Goal: Transaction & Acquisition: Purchase product/service

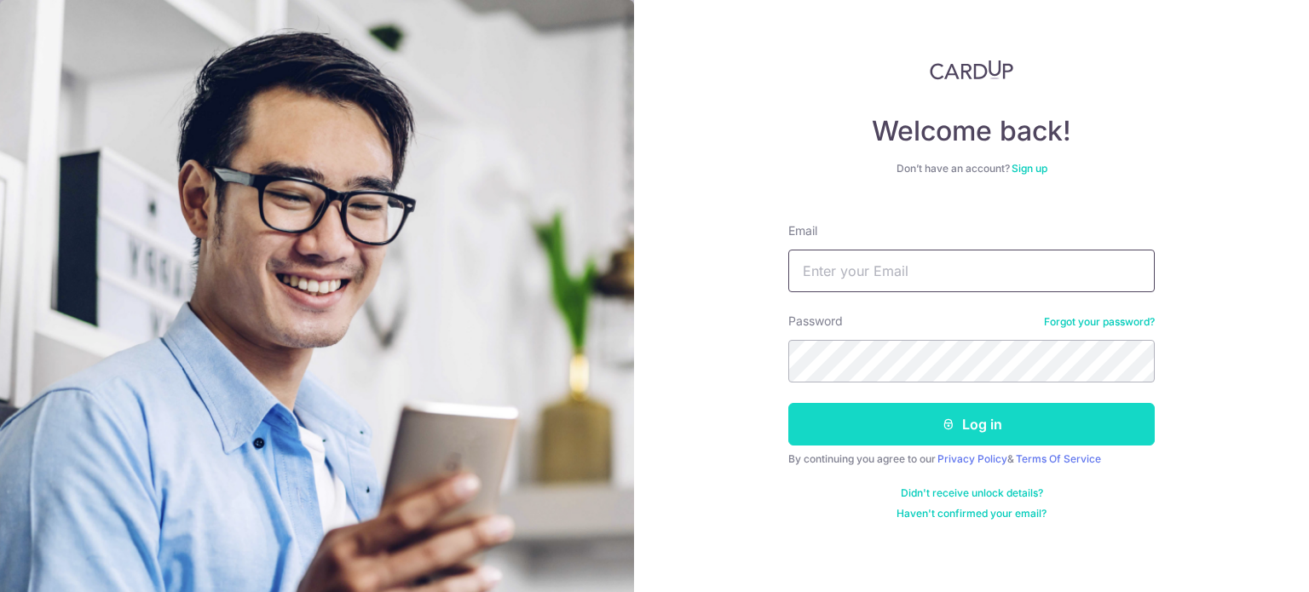
type input "alwyncfw@gmail.com"
click at [849, 440] on button "Log in" at bounding box center [971, 424] width 366 height 43
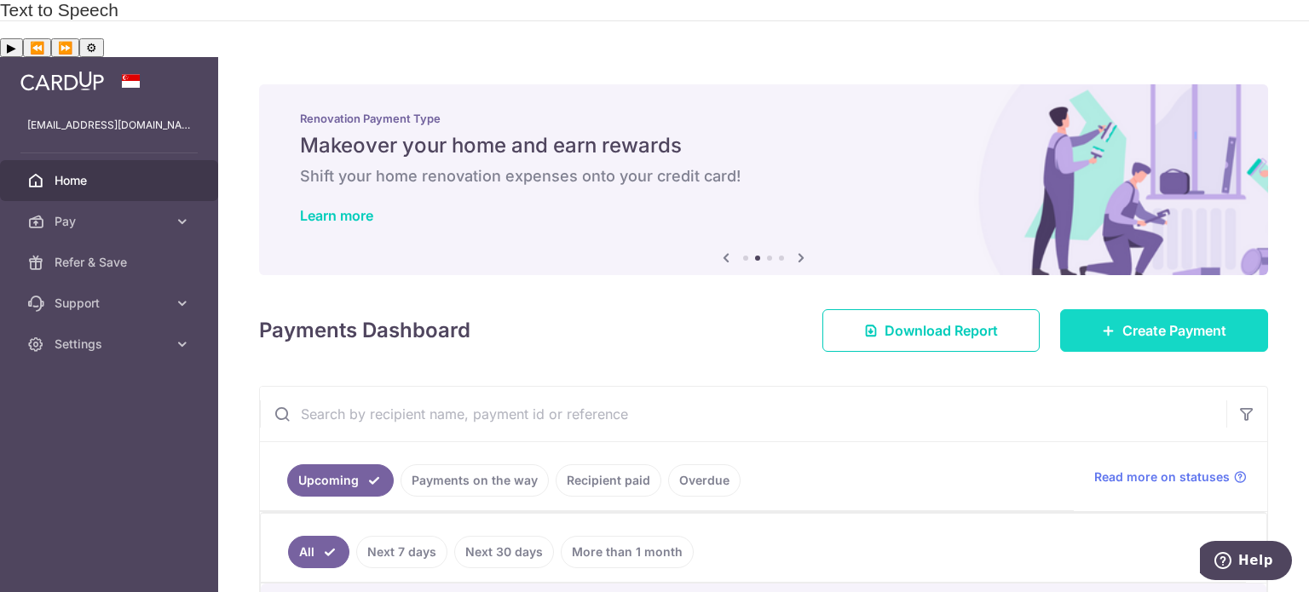
click at [1166, 320] on span "Create Payment" at bounding box center [1174, 330] width 104 height 20
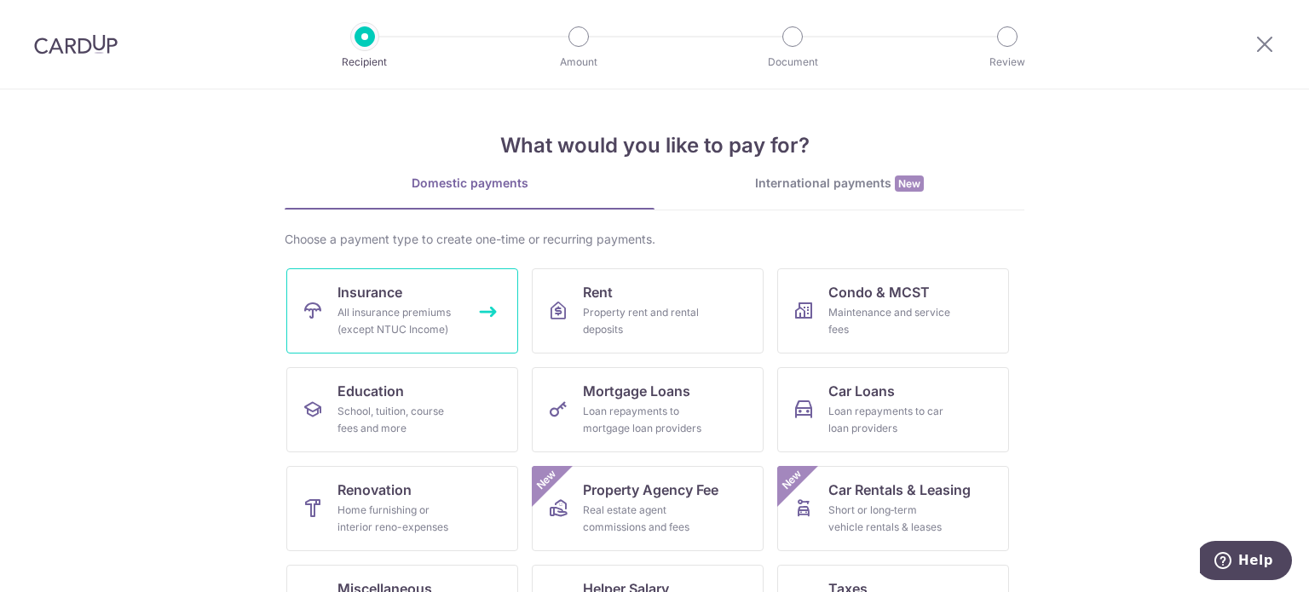
click at [379, 306] on div "All insurance premiums (except NTUC Income)" at bounding box center [398, 321] width 123 height 34
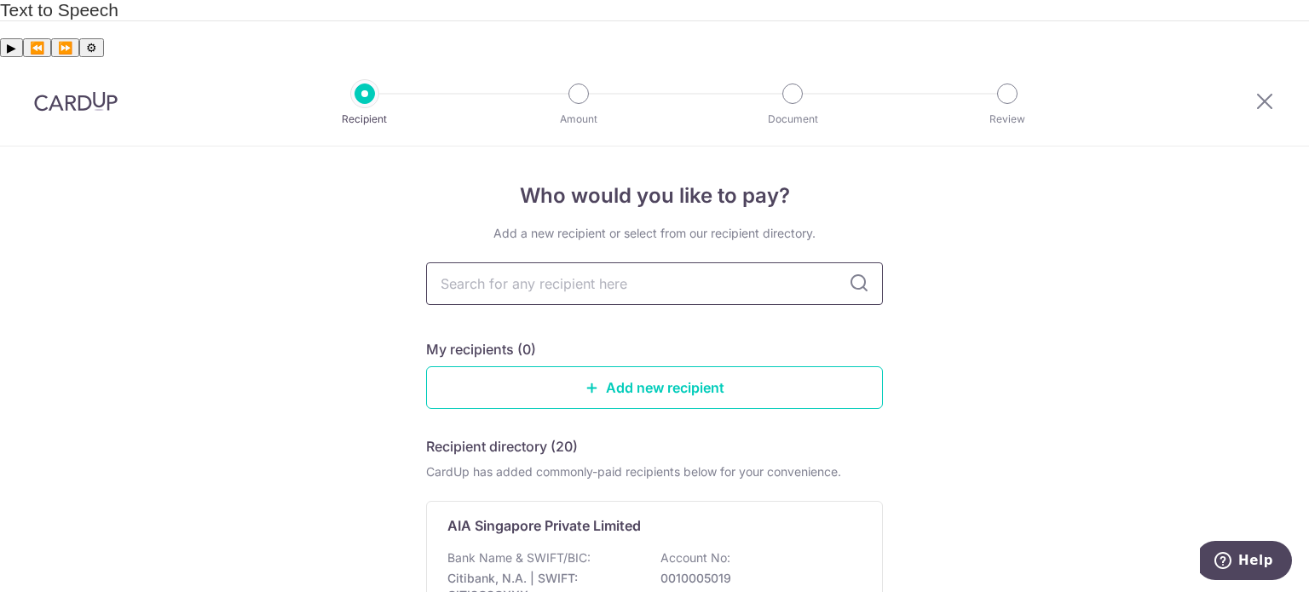
click at [443, 262] on input "text" at bounding box center [654, 283] width 457 height 43
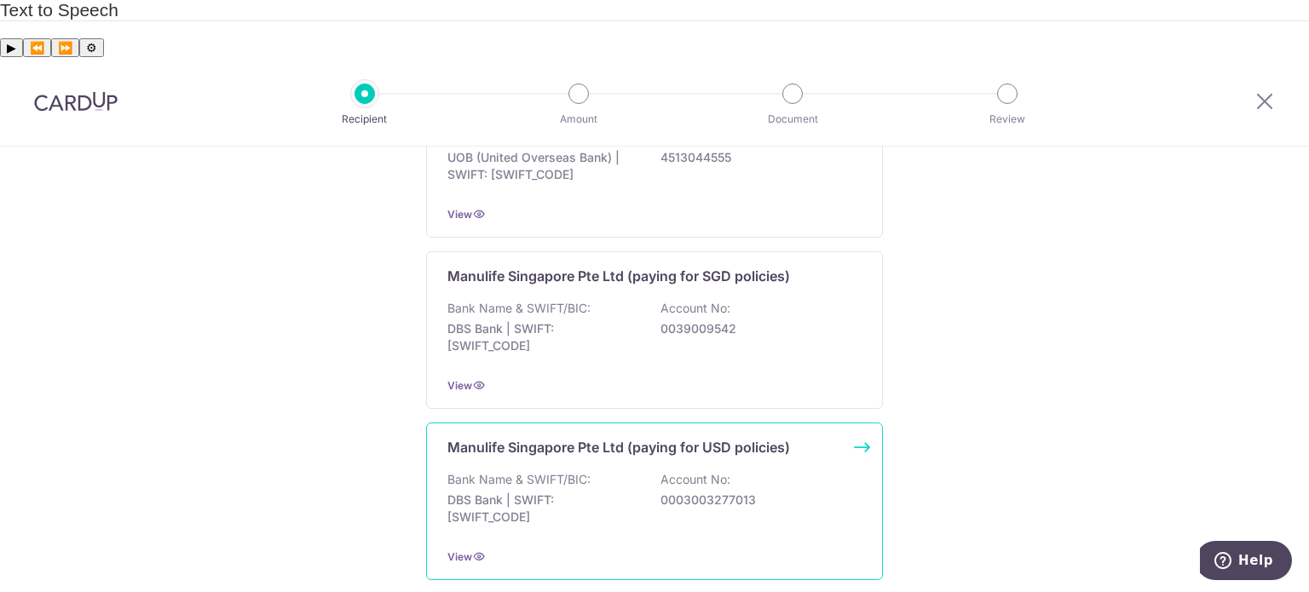
scroll to position [1729, 0]
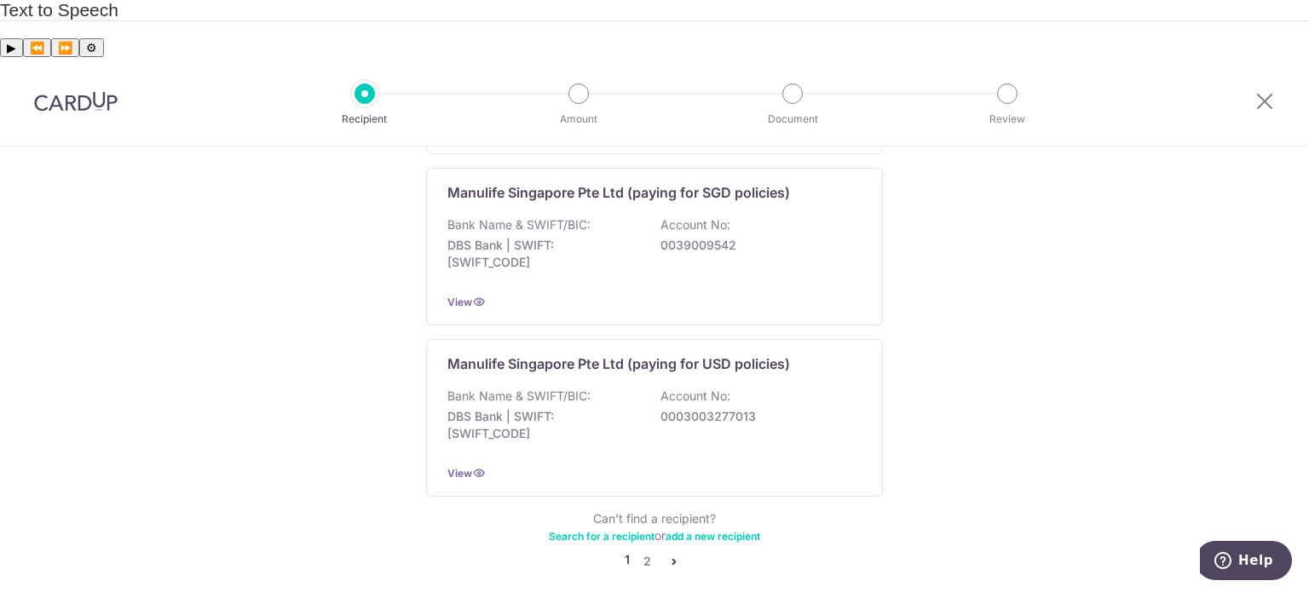
click at [671, 555] on icon "pager" at bounding box center [674, 562] width 14 height 14
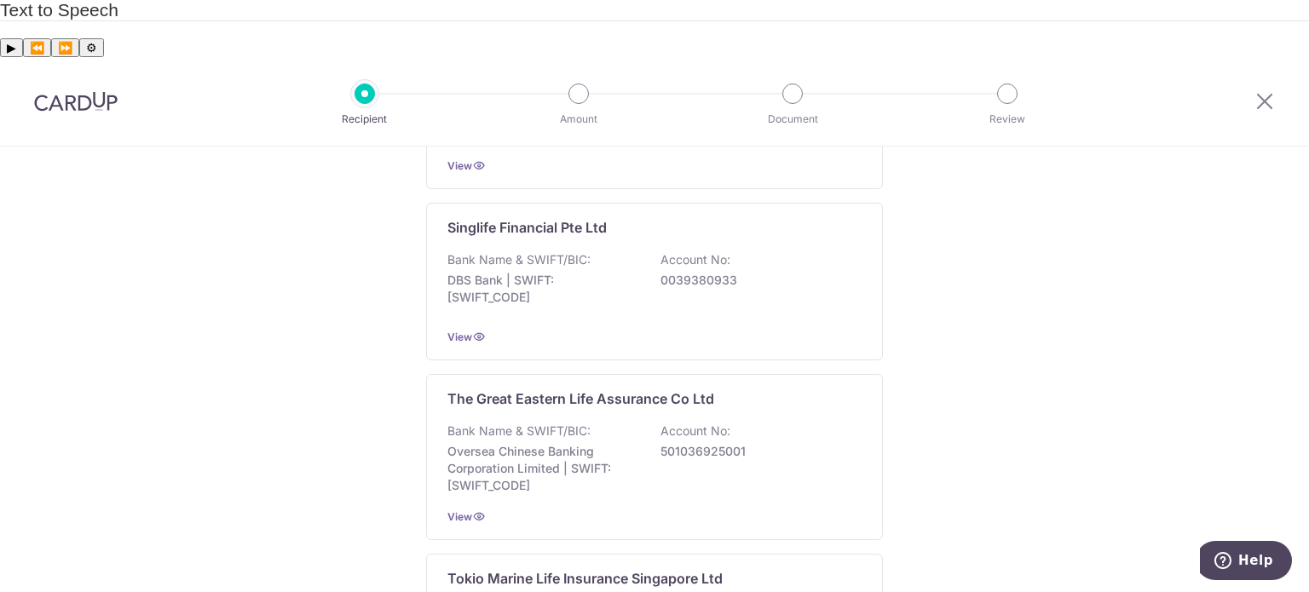
scroll to position [1534, 0]
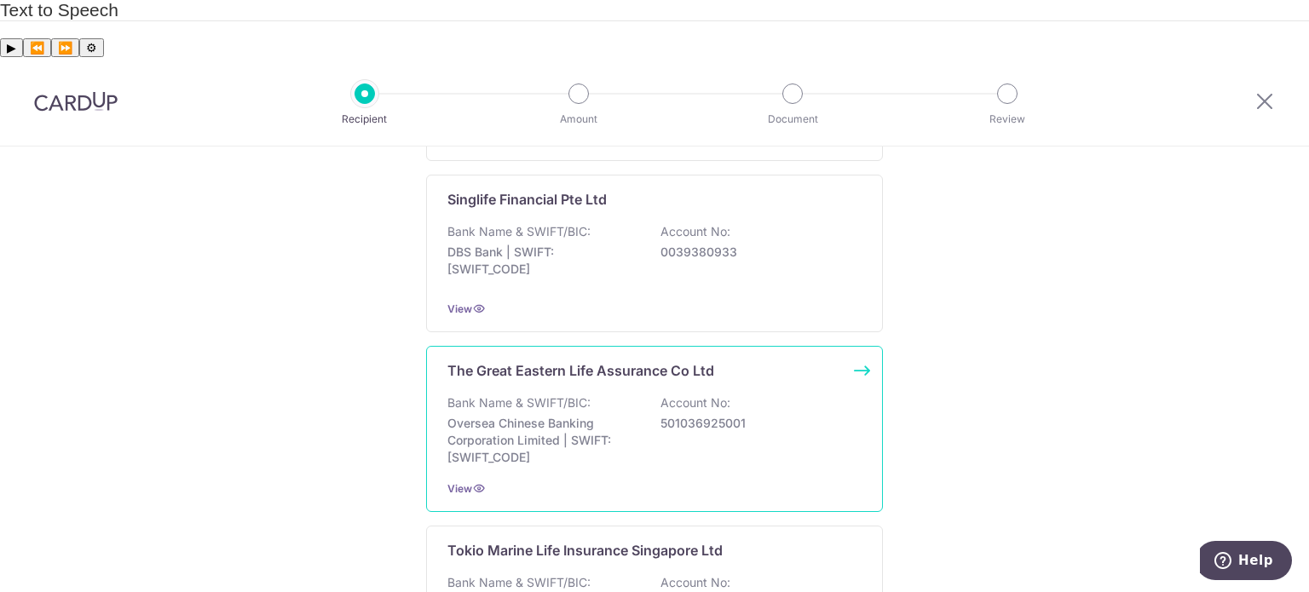
click at [492, 415] on p "Oversea Chinese Banking Corporation Limited | SWIFT: OCBCSGSGXXX" at bounding box center [542, 440] width 191 height 51
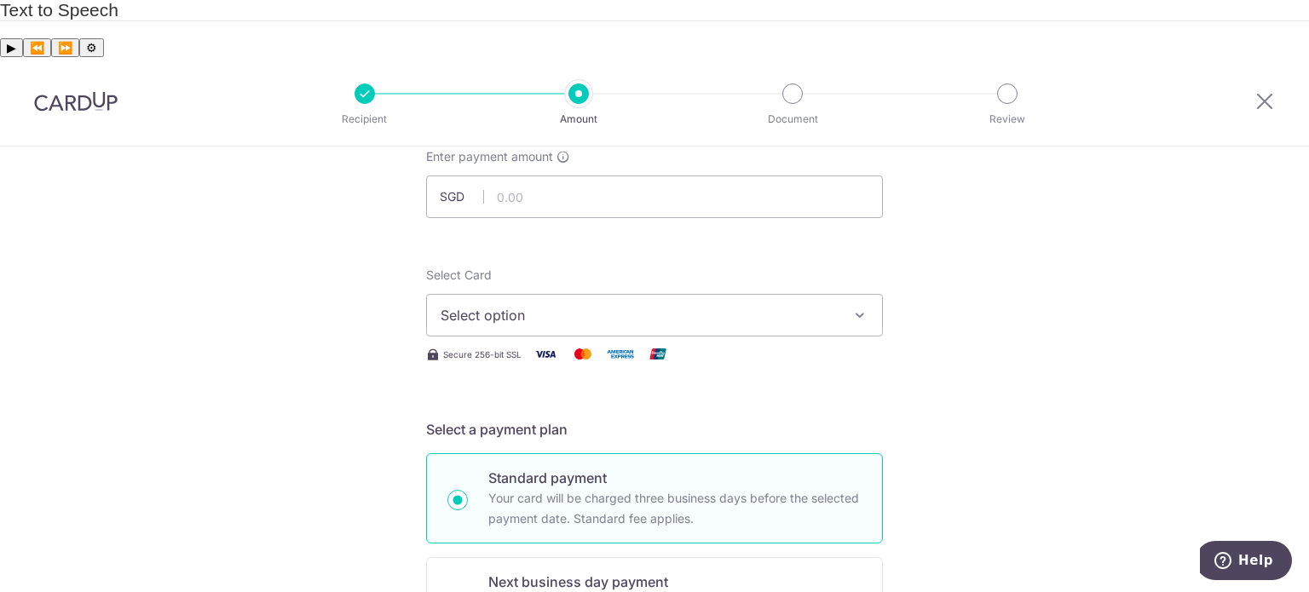
scroll to position [85, 0]
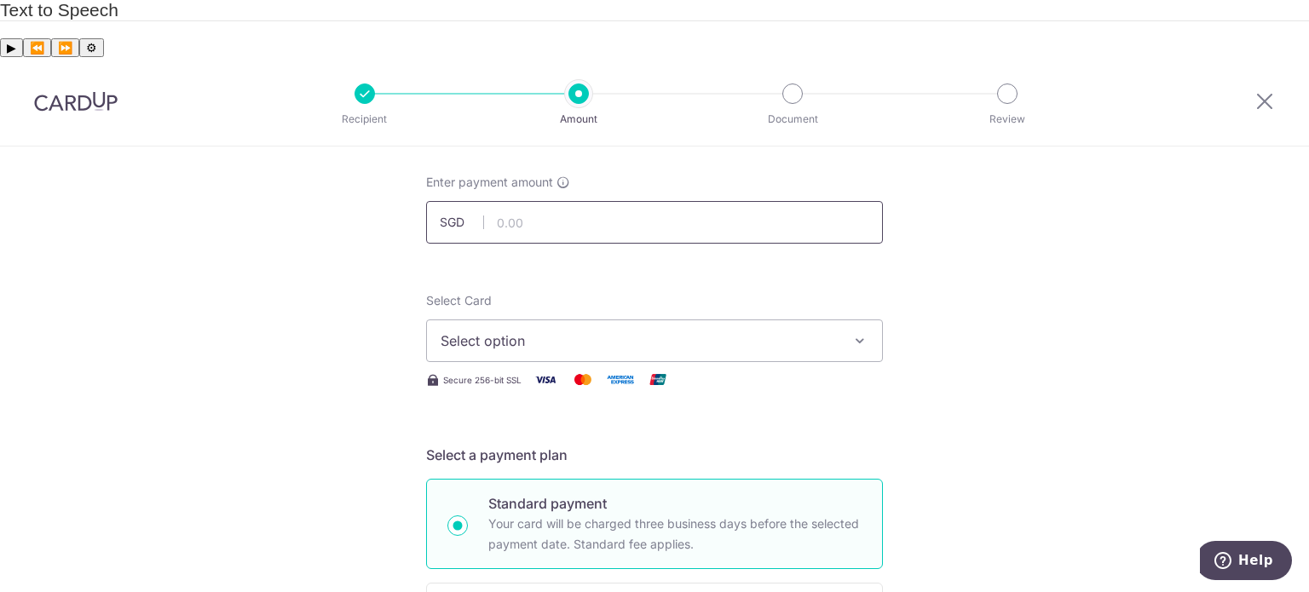
click at [507, 201] on input "text" at bounding box center [654, 222] width 457 height 43
type input "2,806.15"
click at [521, 320] on button "Select option" at bounding box center [654, 341] width 457 height 43
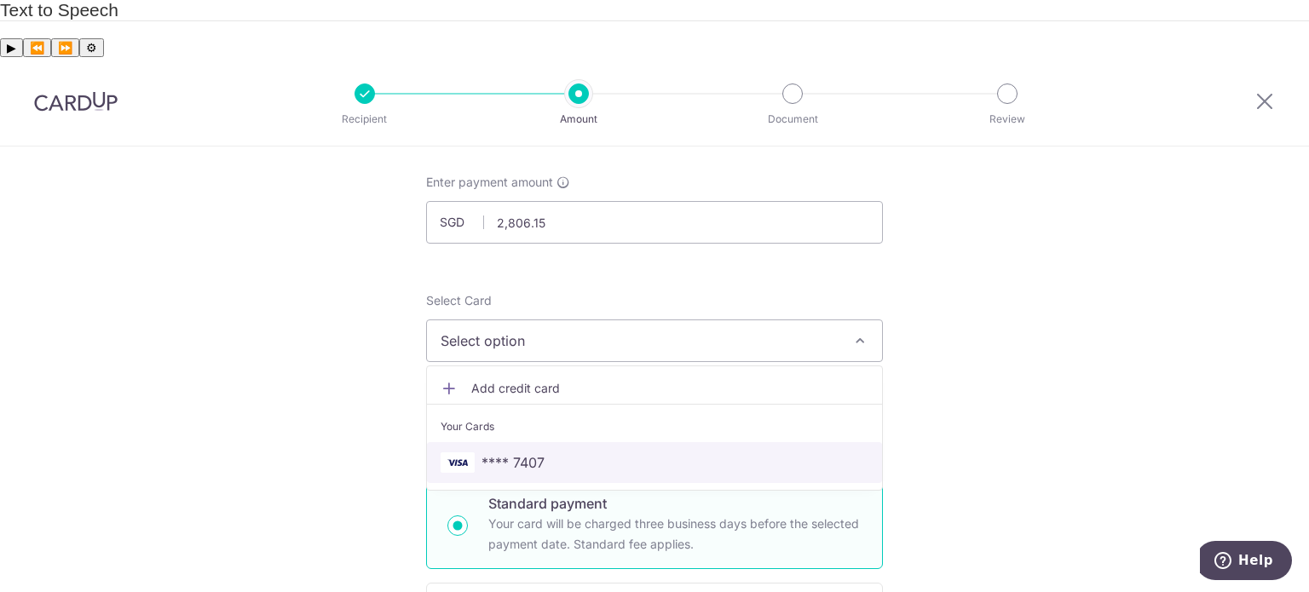
click at [519, 452] on span "**** 7407" at bounding box center [512, 462] width 63 height 20
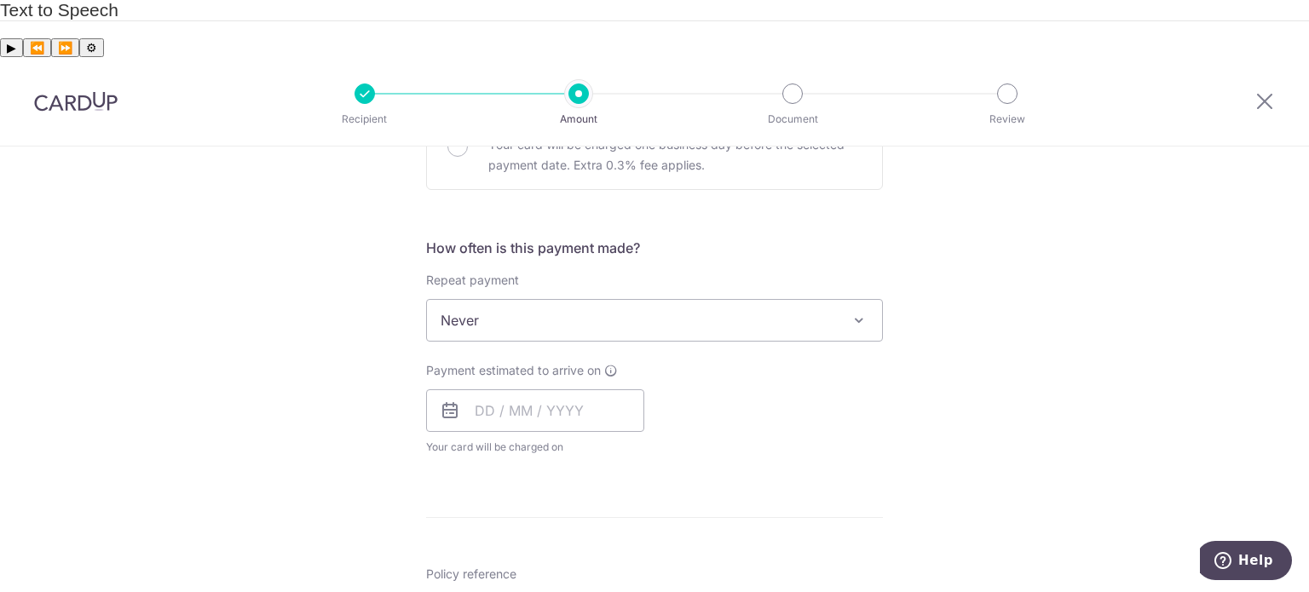
scroll to position [682, 0]
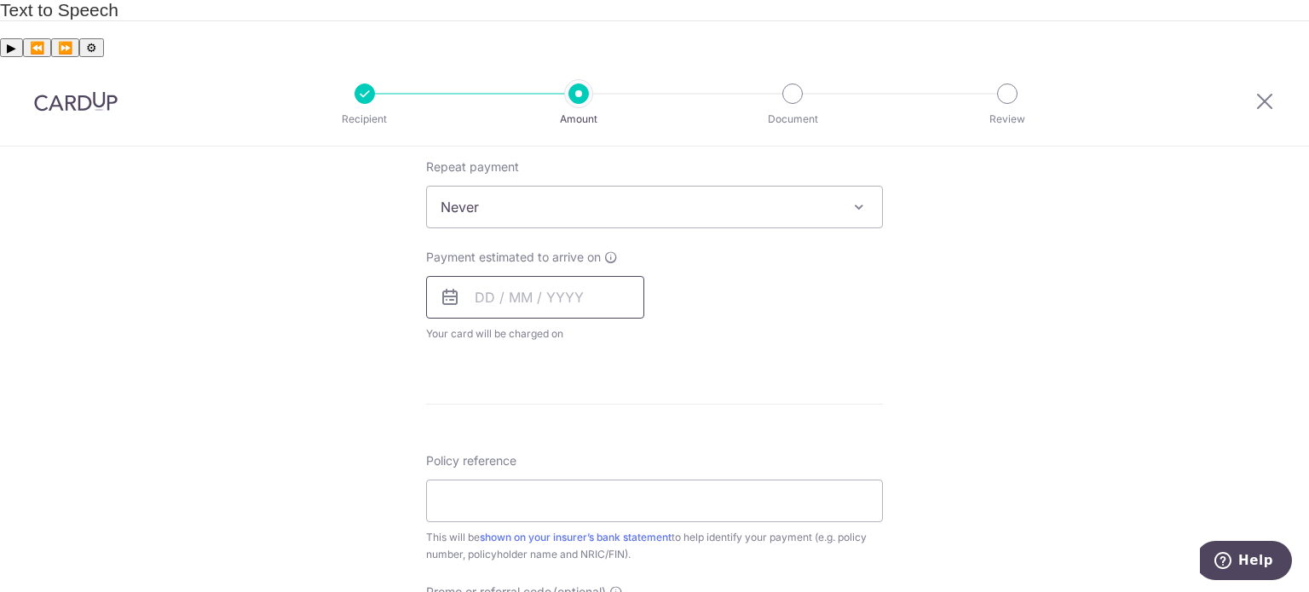
click at [474, 276] on input "text" at bounding box center [535, 297] width 218 height 43
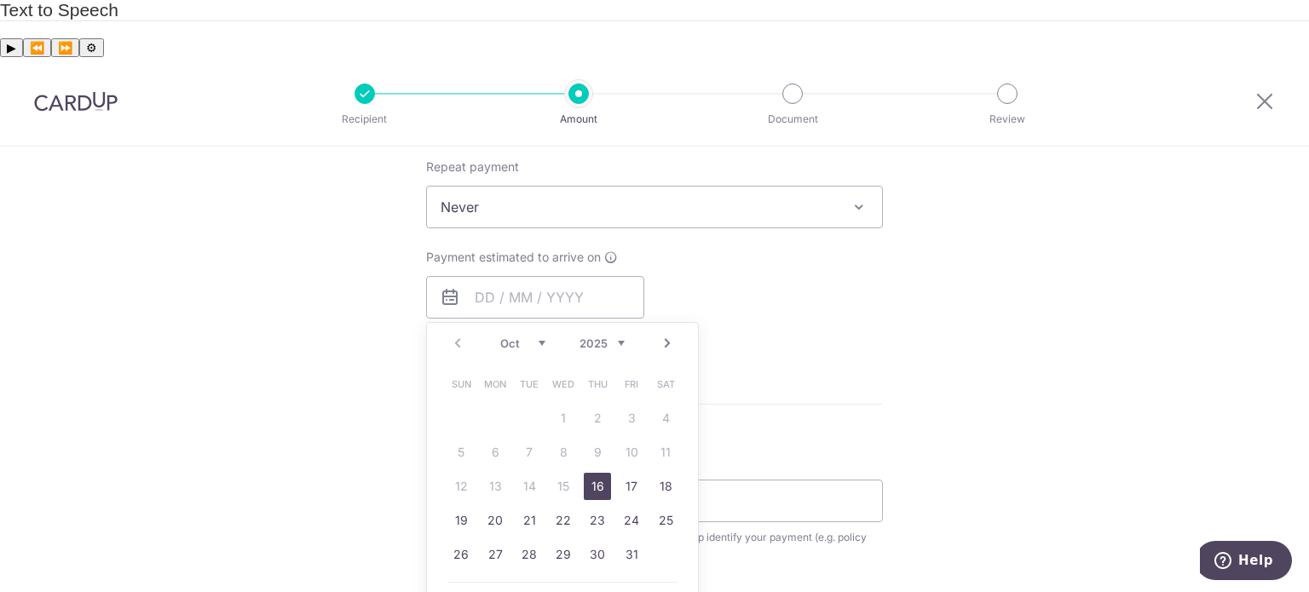
click at [592, 473] on link "16" at bounding box center [597, 486] width 27 height 27
type input "16/10/2025"
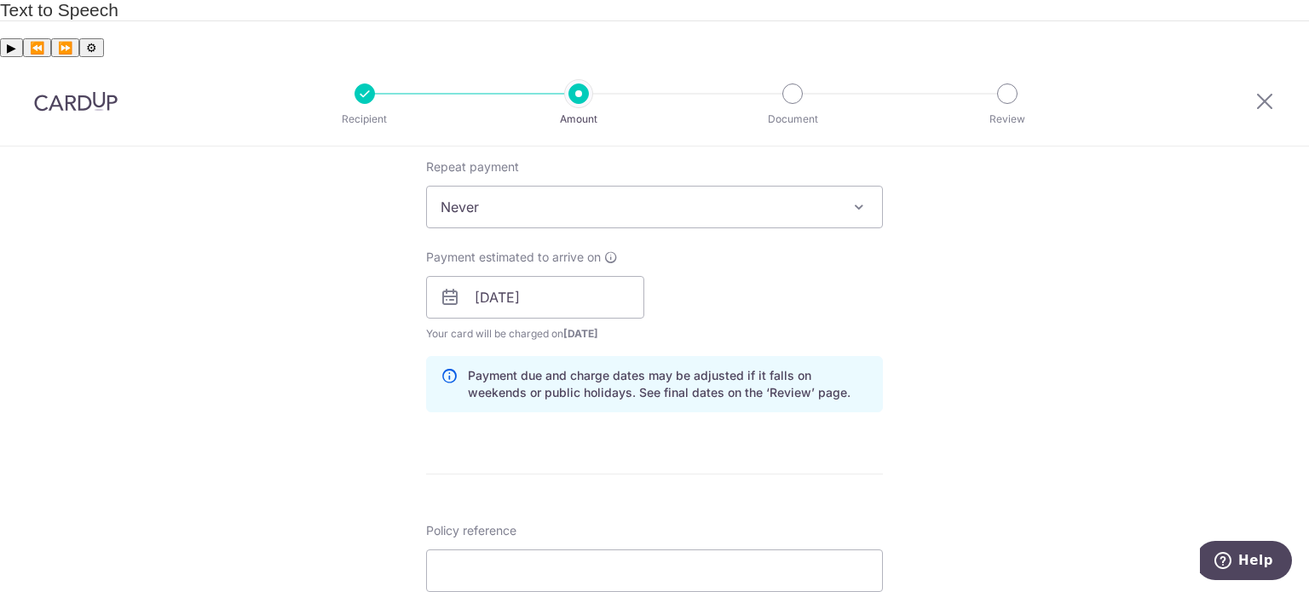
click at [303, 366] on div "Tell us more about your payment Enter payment amount SGD 2,806.15 2806.15 Selec…" at bounding box center [654, 270] width 1309 height 1611
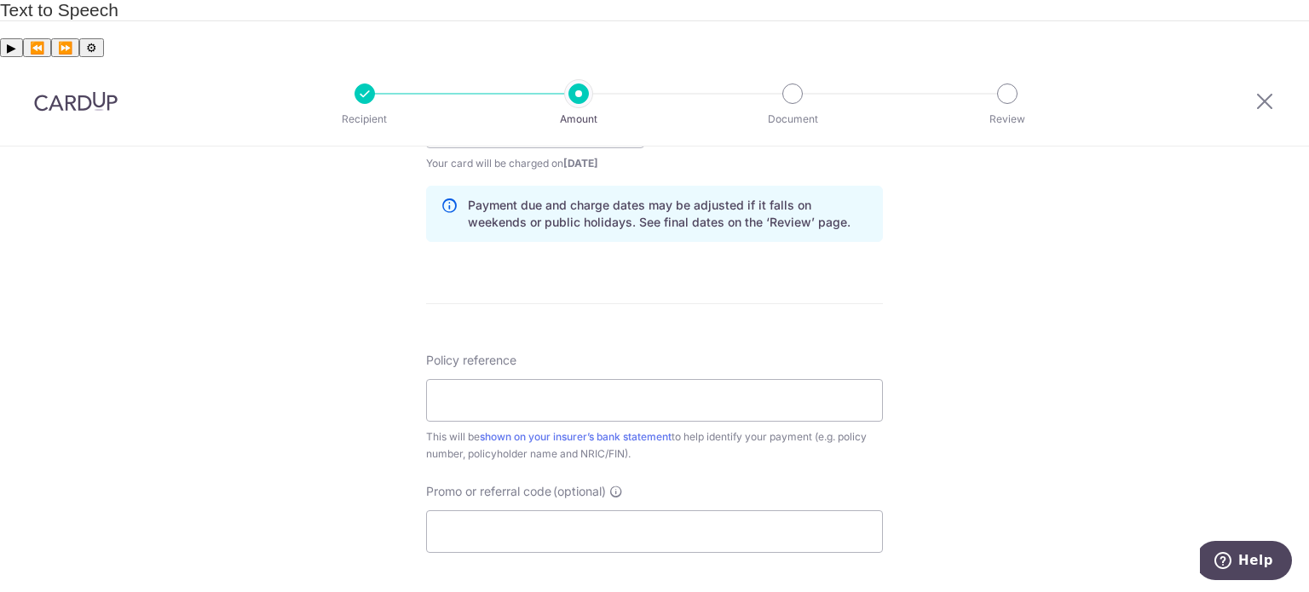
scroll to position [937, 0]
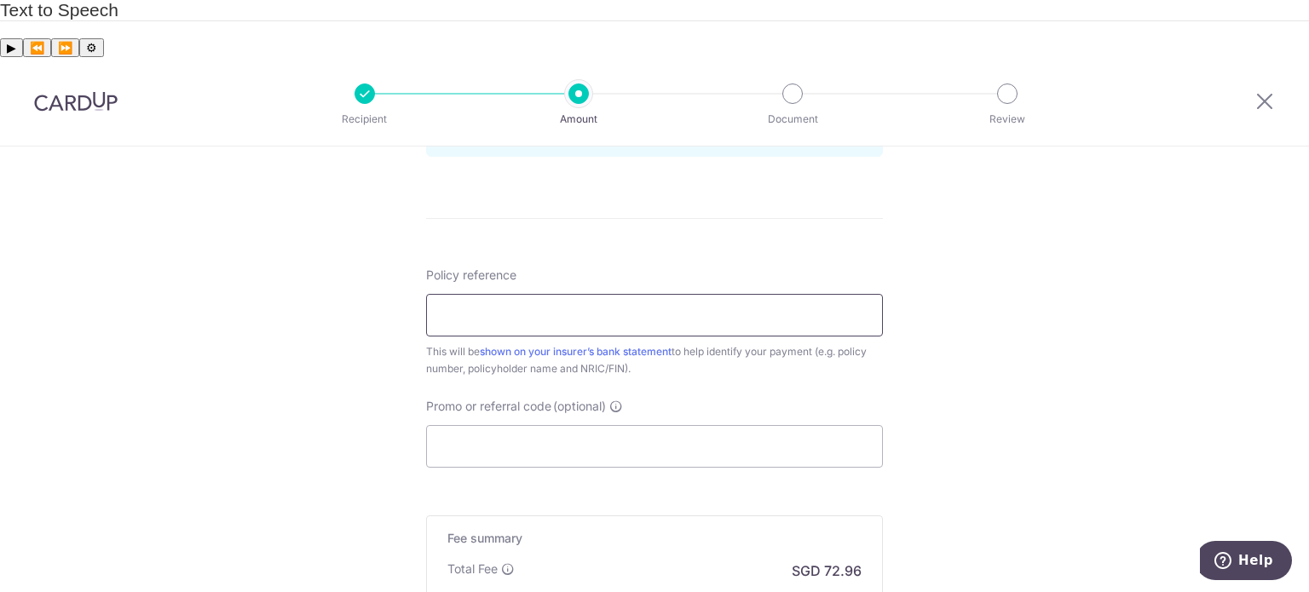
click at [455, 294] on input "Policy reference" at bounding box center [654, 315] width 457 height 43
type input "0212257424"
click at [264, 324] on div "Tell us more about your payment Enter payment amount SGD 2,806.15 2806.15 Selec…" at bounding box center [654, 14] width 1309 height 1611
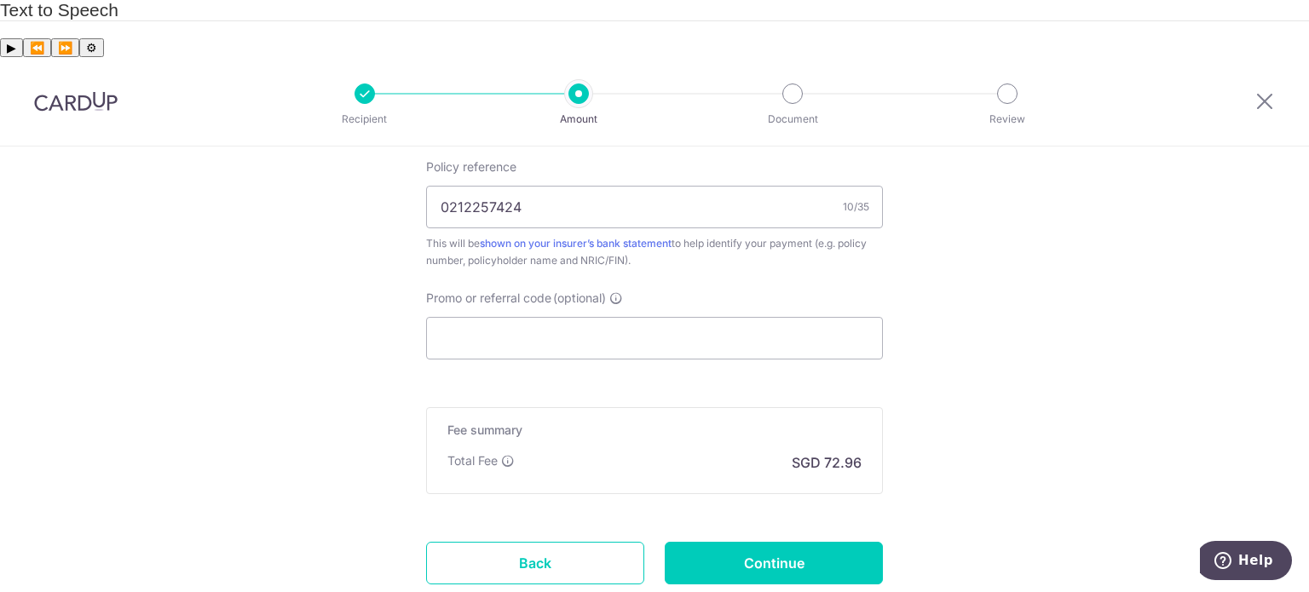
scroll to position [1106, 0]
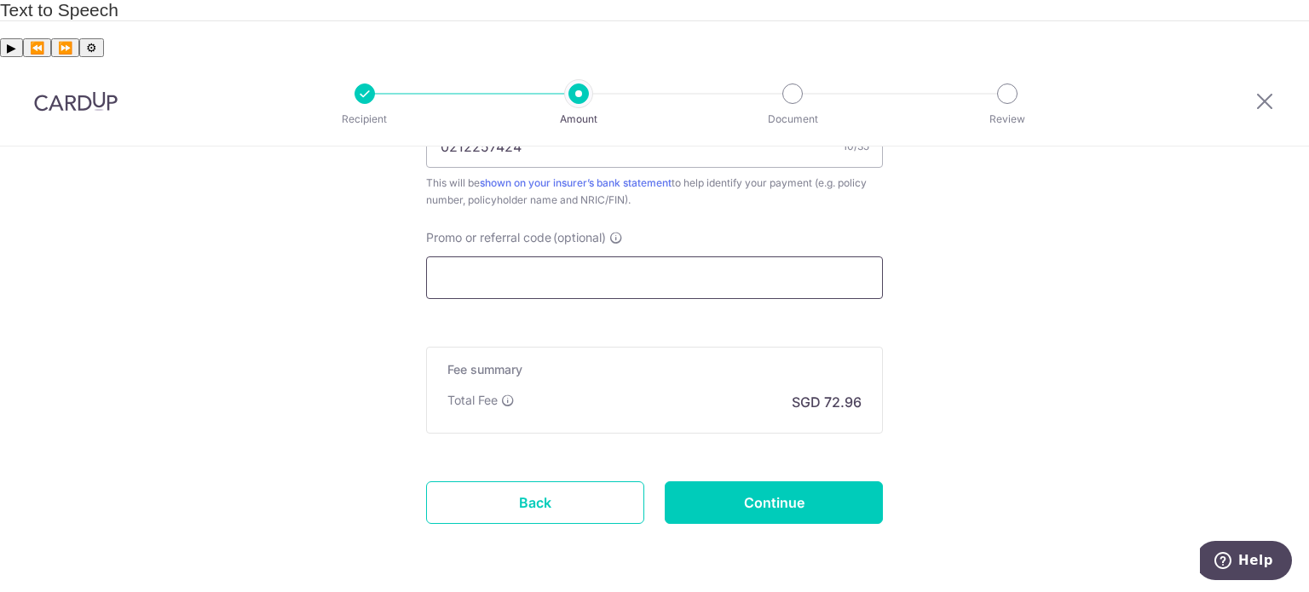
click at [518, 256] on input "Promo or referral code (optional)" at bounding box center [654, 277] width 457 height 43
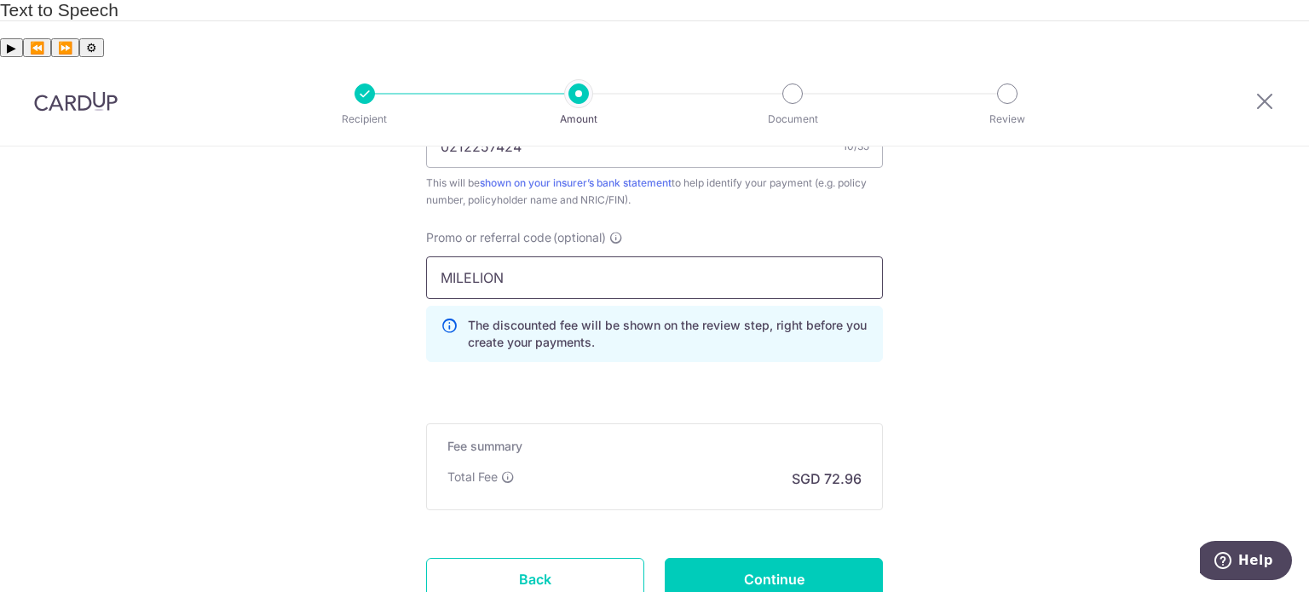
type input "MILELION"
click at [706, 558] on input "Continue" at bounding box center [774, 579] width 218 height 43
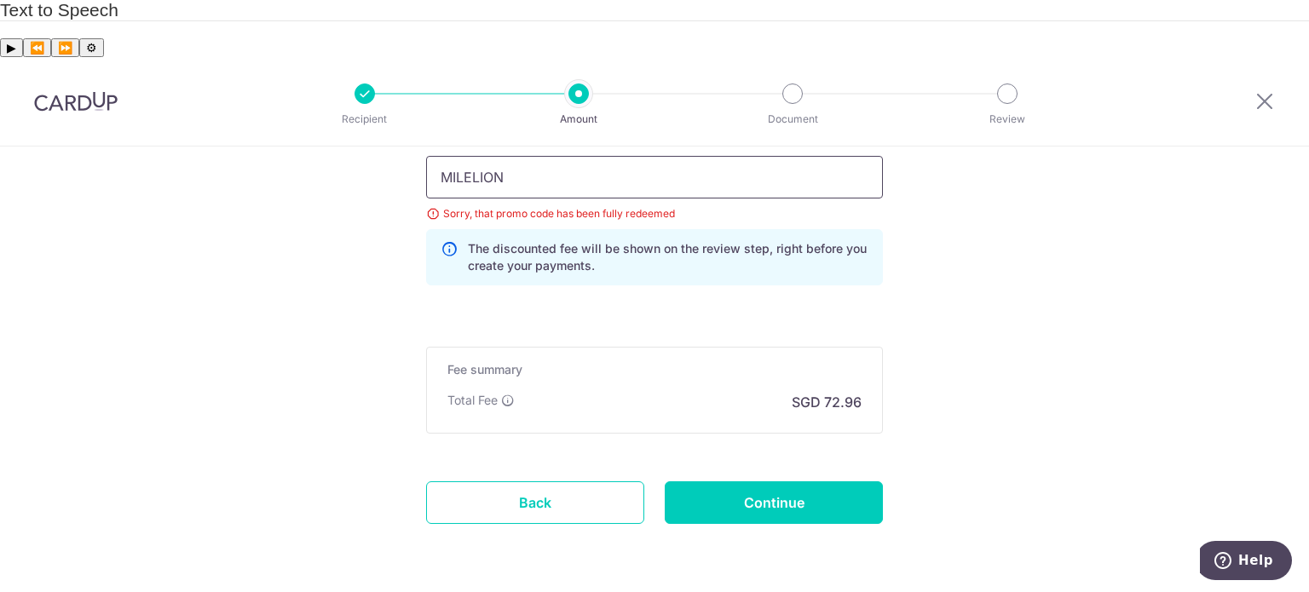
drag, startPoint x: 518, startPoint y: 124, endPoint x: 395, endPoint y: 118, distance: 122.8
type input "OFF225"
click at [838, 481] on input "Continue" at bounding box center [774, 502] width 218 height 43
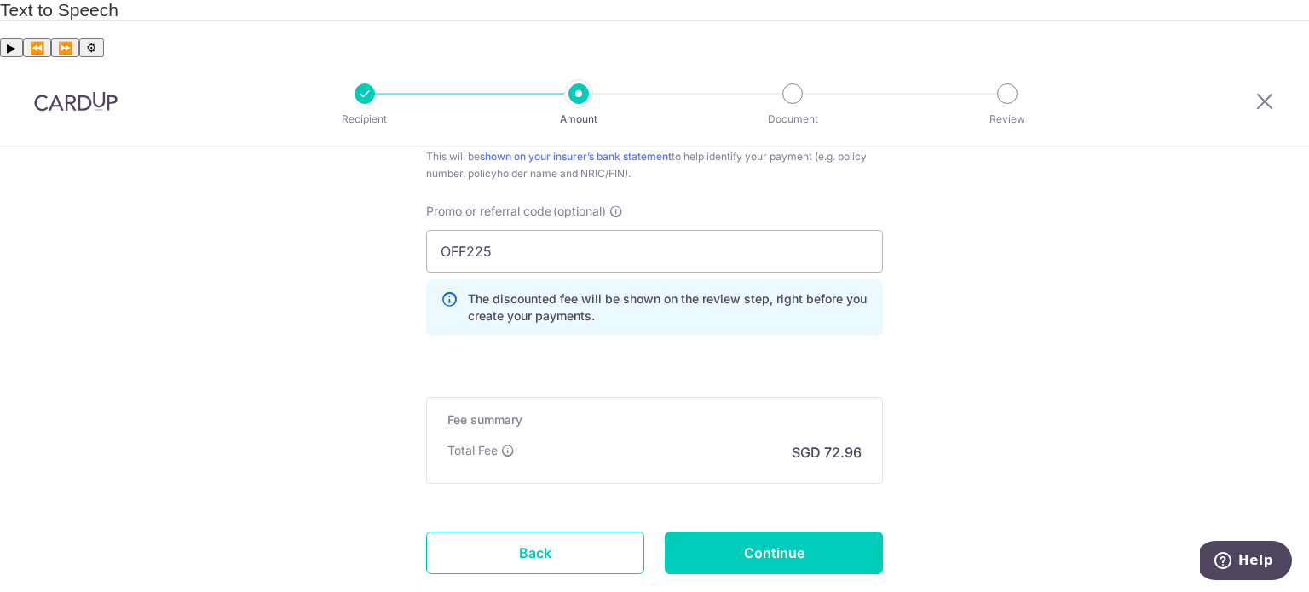
scroll to position [1183, 0]
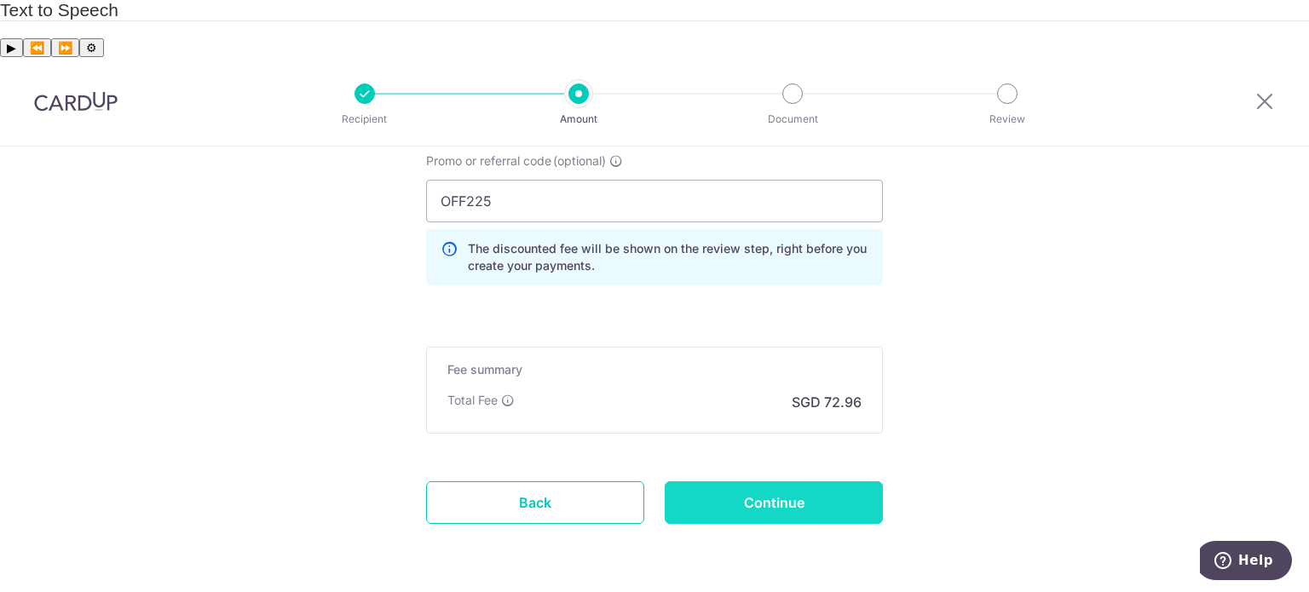
click at [859, 481] on input "Continue" at bounding box center [774, 502] width 218 height 43
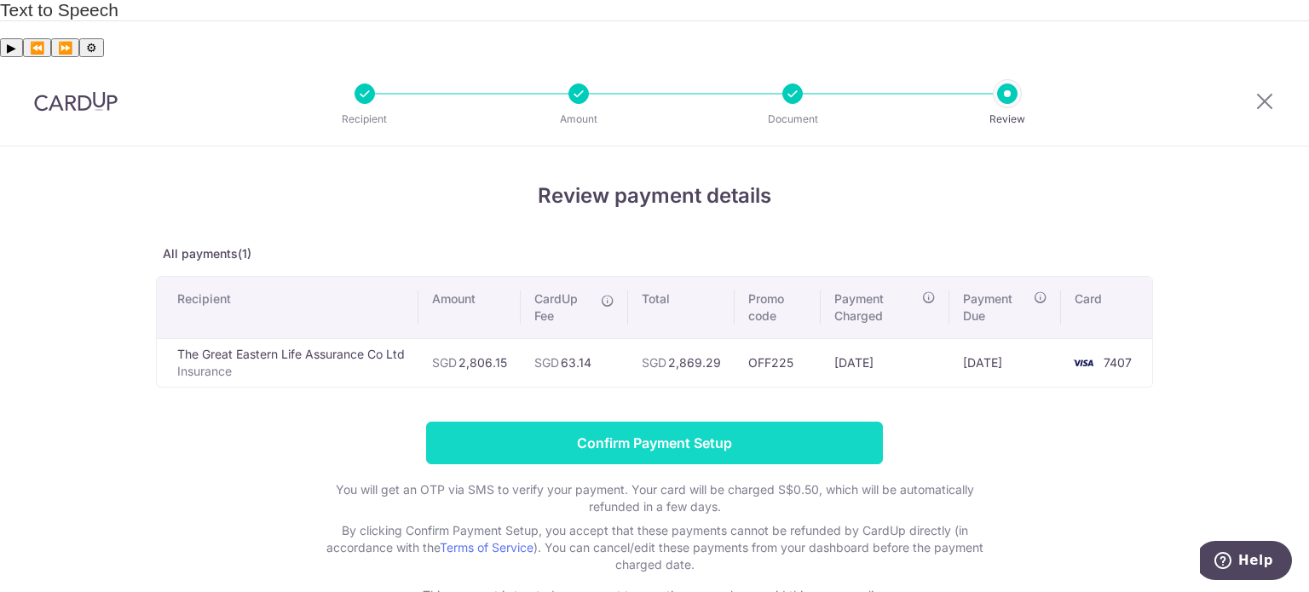
click at [723, 422] on input "Confirm Payment Setup" at bounding box center [654, 443] width 457 height 43
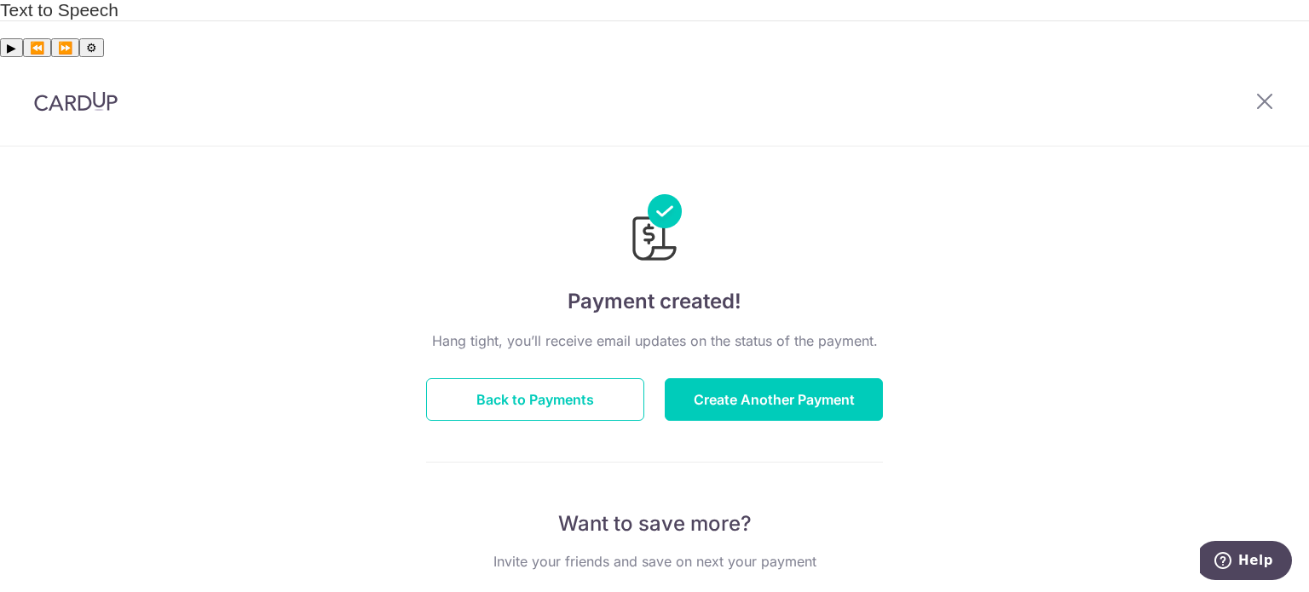
click at [281, 375] on div "Payment created! Hang tight, you’ll receive email updates on the status of the …" at bounding box center [654, 602] width 1309 height 910
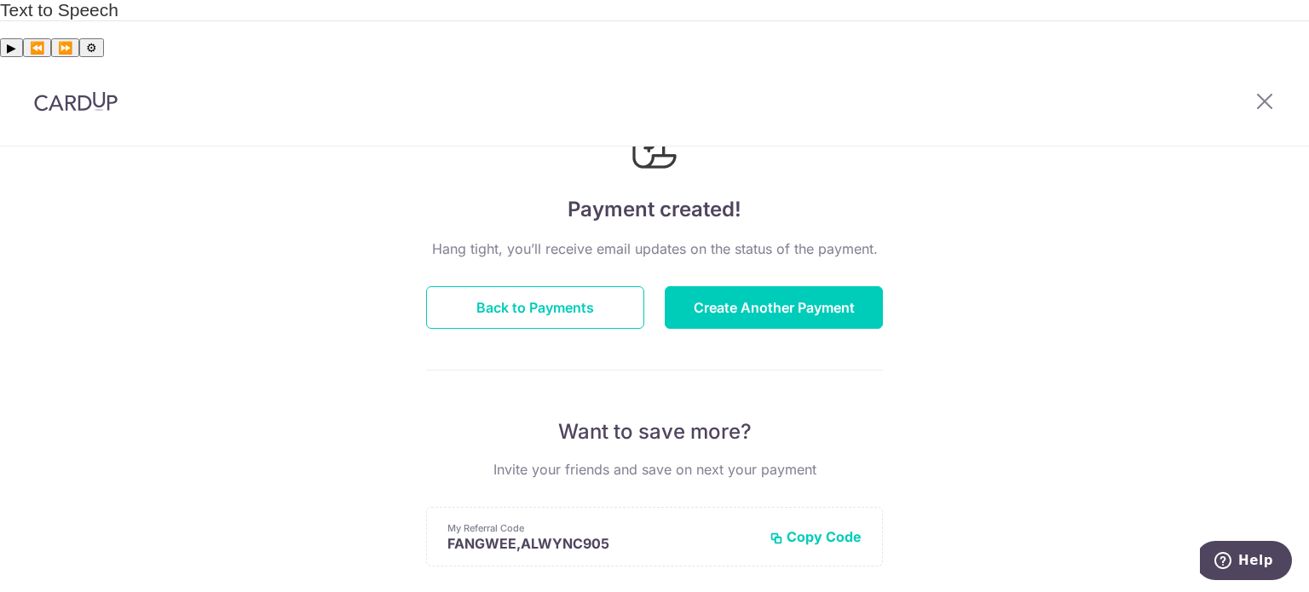
scroll to position [65, 0]
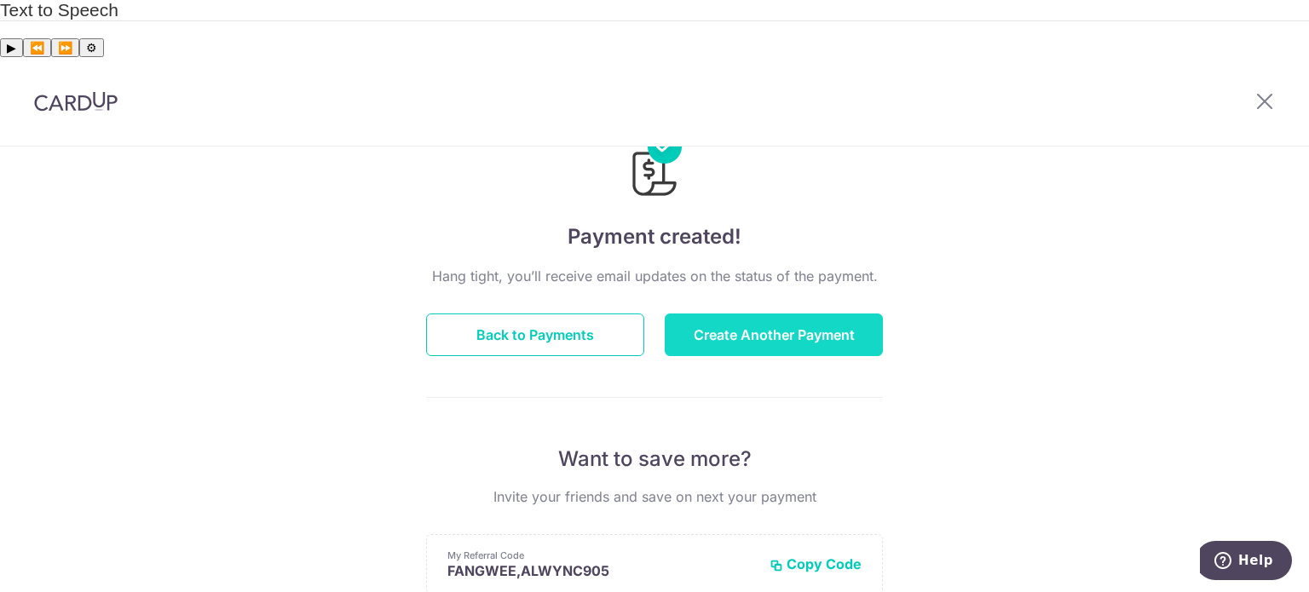
click at [712, 314] on button "Create Another Payment" at bounding box center [774, 335] width 218 height 43
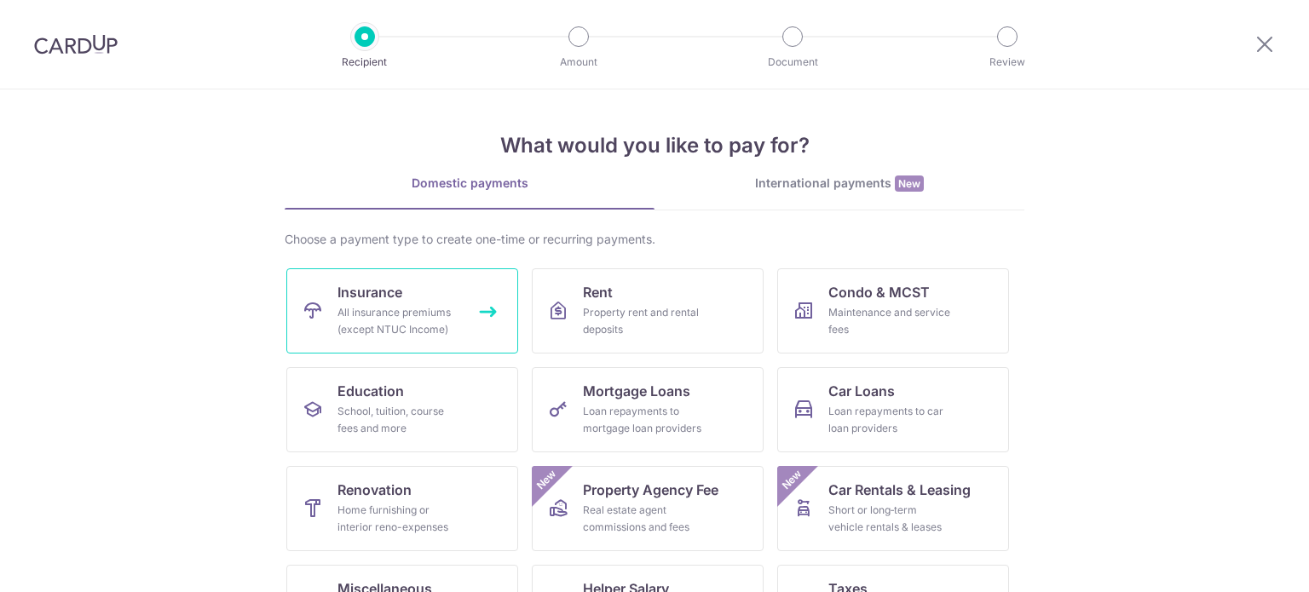
click at [382, 296] on span "Insurance" at bounding box center [369, 292] width 65 height 20
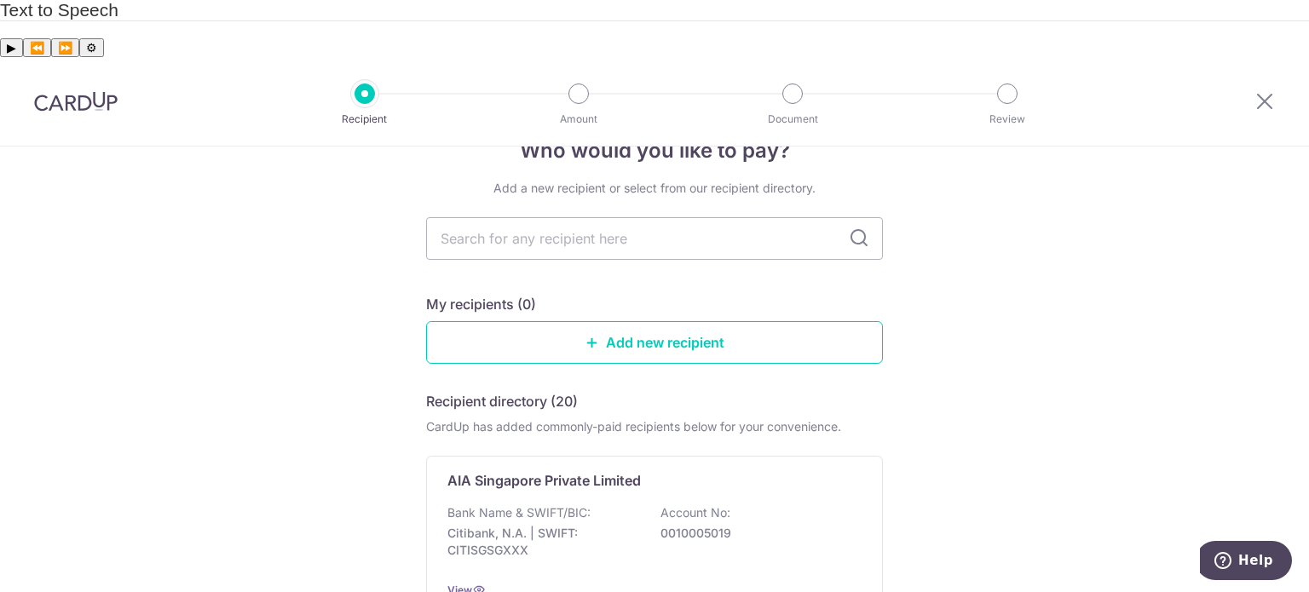
scroll to position [85, 0]
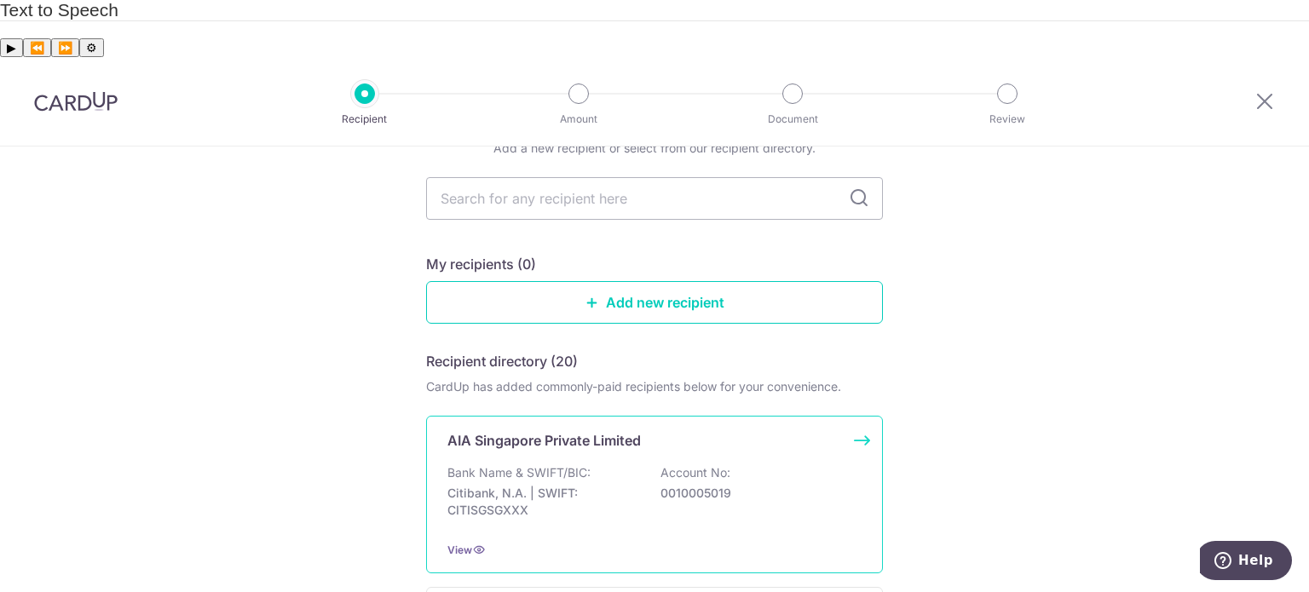
click at [460, 464] on div "Bank Name & SWIFT/BIC: Citibank, N.A. | SWIFT: CITISGSGXXX Account No: 00100050…" at bounding box center [654, 495] width 414 height 63
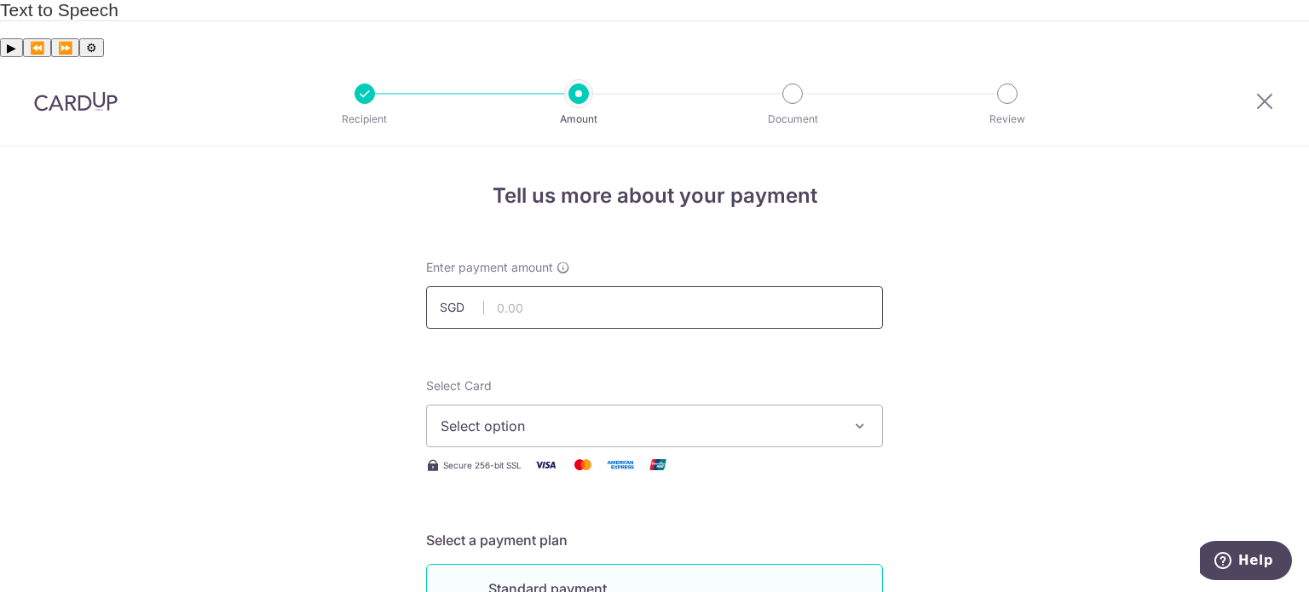
click at [547, 286] on input "text" at bounding box center [654, 307] width 457 height 43
type input "950.03"
click at [534, 416] on span "Select option" at bounding box center [639, 426] width 397 height 20
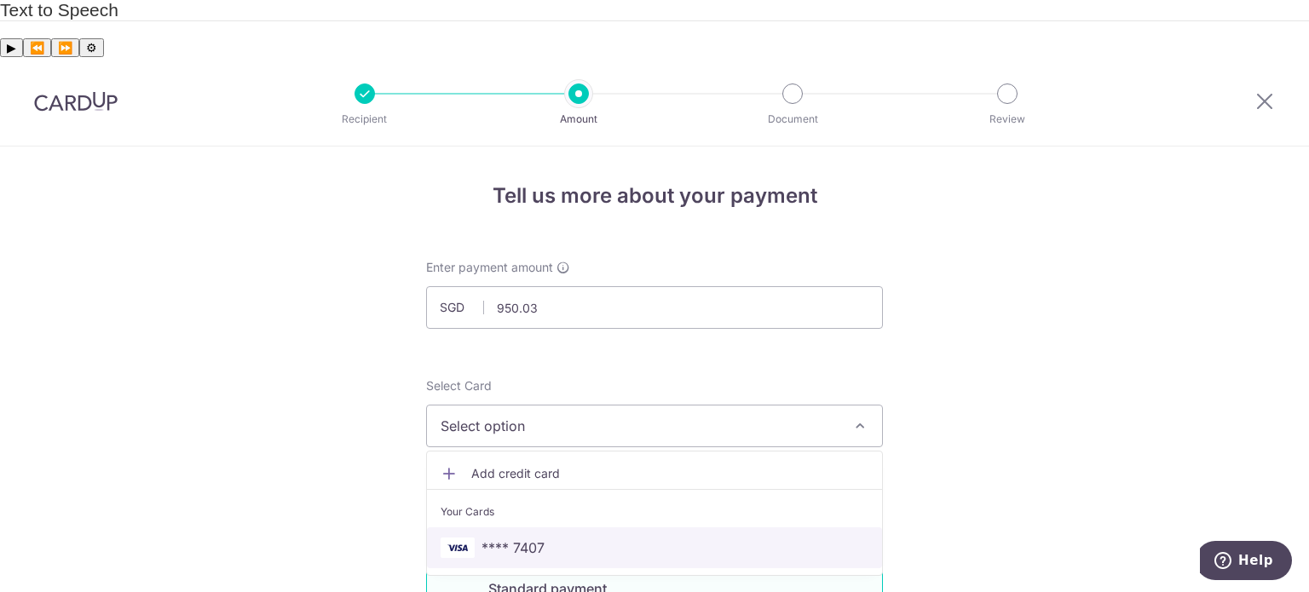
click at [506, 538] on span "**** 7407" at bounding box center [512, 548] width 63 height 20
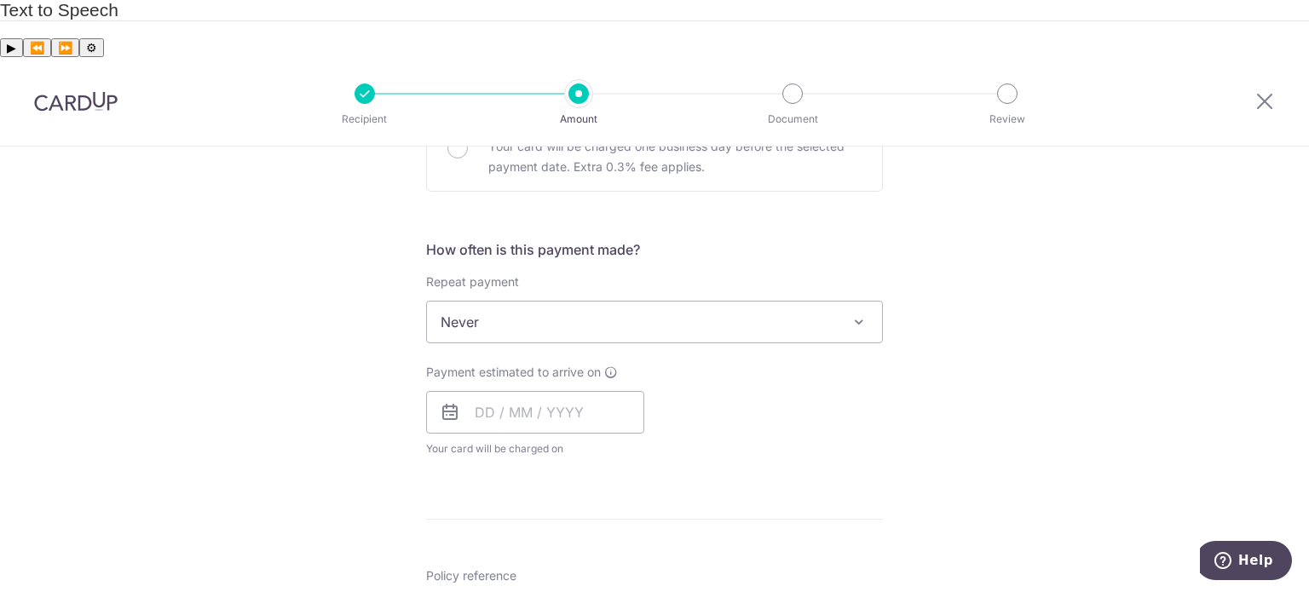
scroll to position [596, 0]
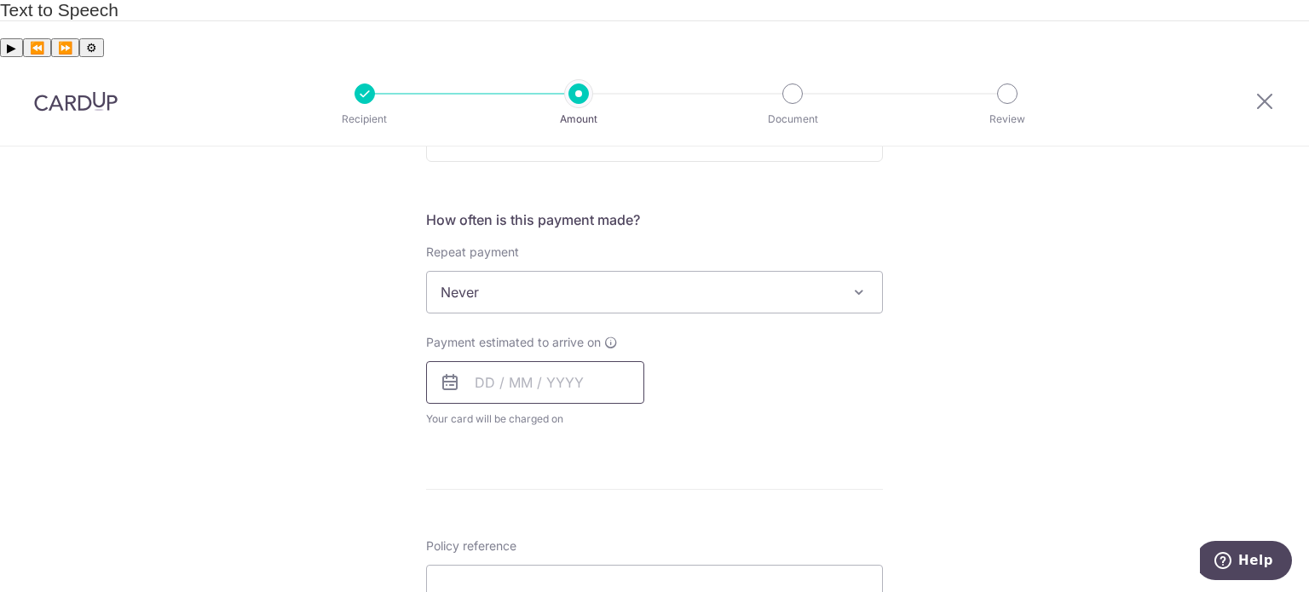
click at [545, 361] on input "text" at bounding box center [535, 382] width 218 height 43
click at [343, 380] on div "Tell us more about your payment Enter payment amount SGD 950.03 950.03 Select C…" at bounding box center [654, 320] width 1309 height 1541
click at [541, 361] on input "text" at bounding box center [535, 382] width 218 height 43
click at [586, 558] on link "16" at bounding box center [597, 571] width 27 height 27
type input "[DATE]"
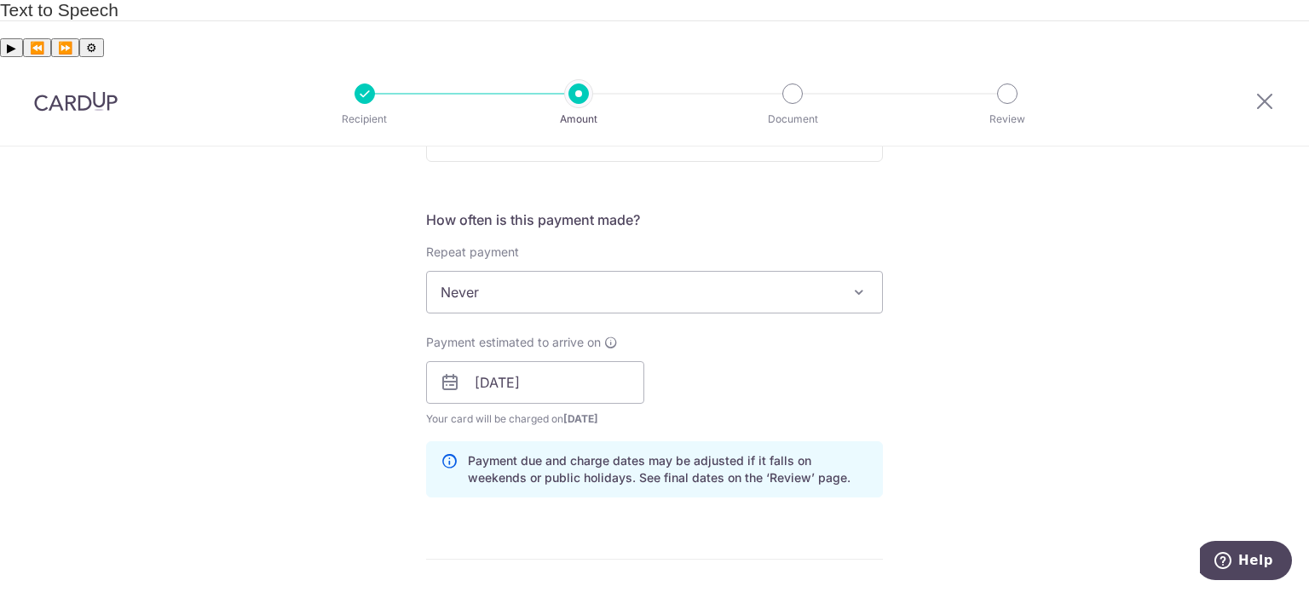
click at [344, 418] on div "Tell us more about your payment Enter payment amount SGD 950.03 950.03 Select C…" at bounding box center [654, 355] width 1309 height 1611
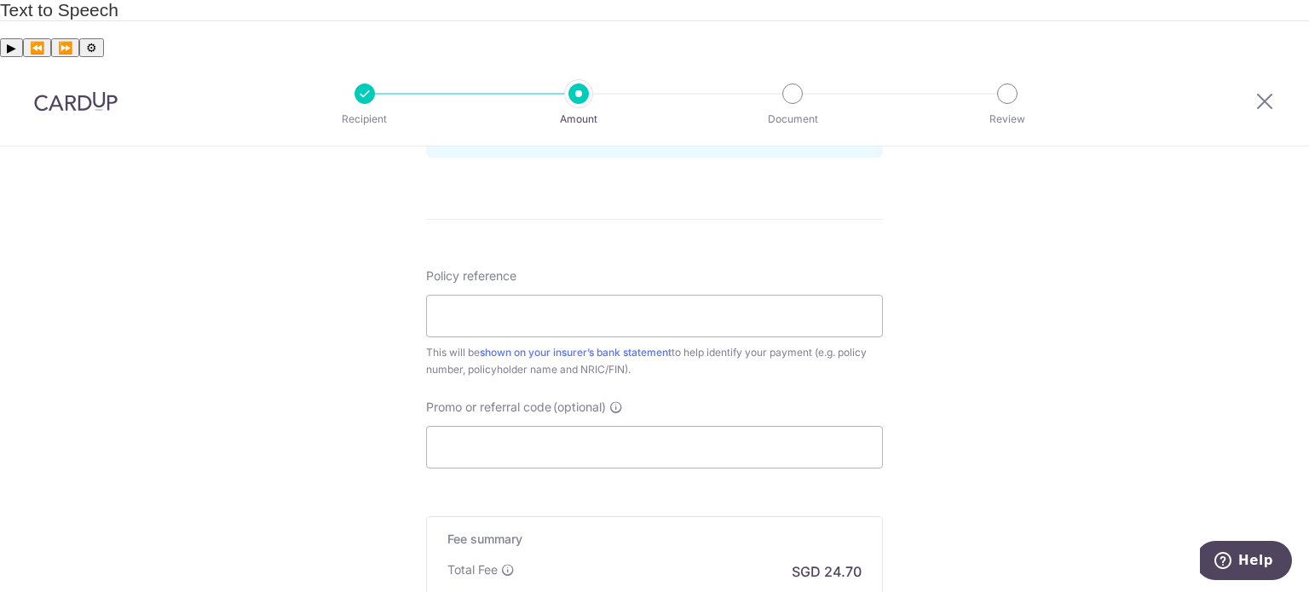
scroll to position [937, 0]
click at [504, 294] on input "Policy reference" at bounding box center [654, 315] width 457 height 43
type input "0212055509"
click at [492, 425] on input "Promo or referral code (optional)" at bounding box center [654, 446] width 457 height 43
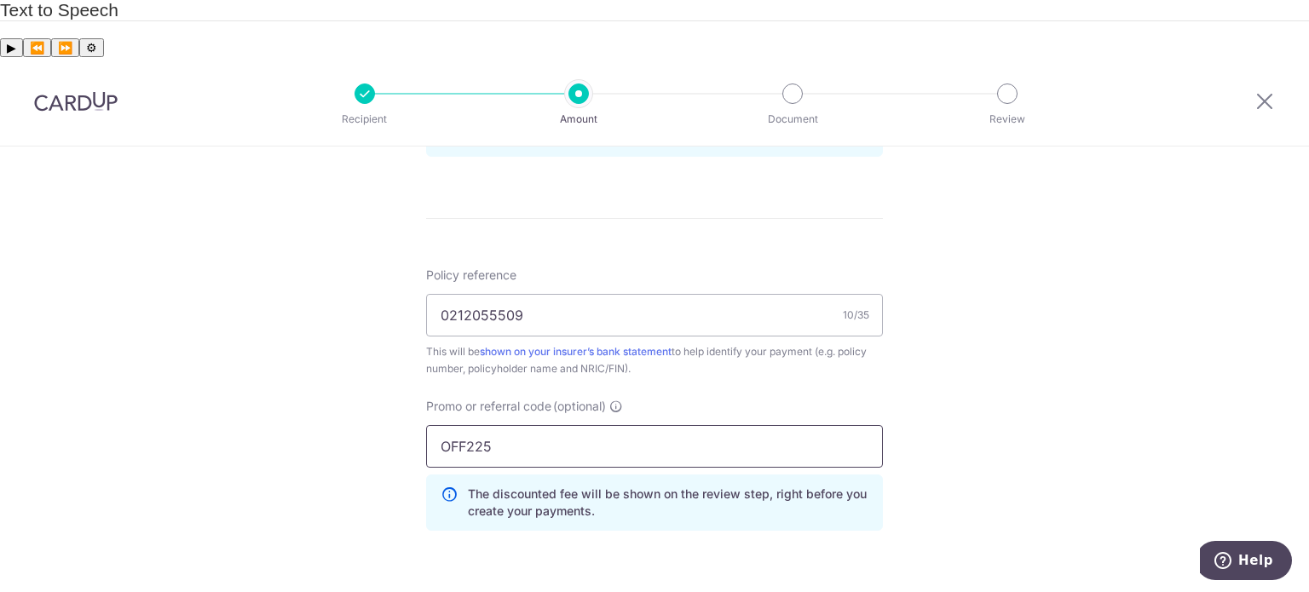
type input "OFF225"
click at [298, 355] on div "Tell us more about your payment Enter payment amount SGD 950.03 950.03 Select C…" at bounding box center [654, 53] width 1309 height 1688
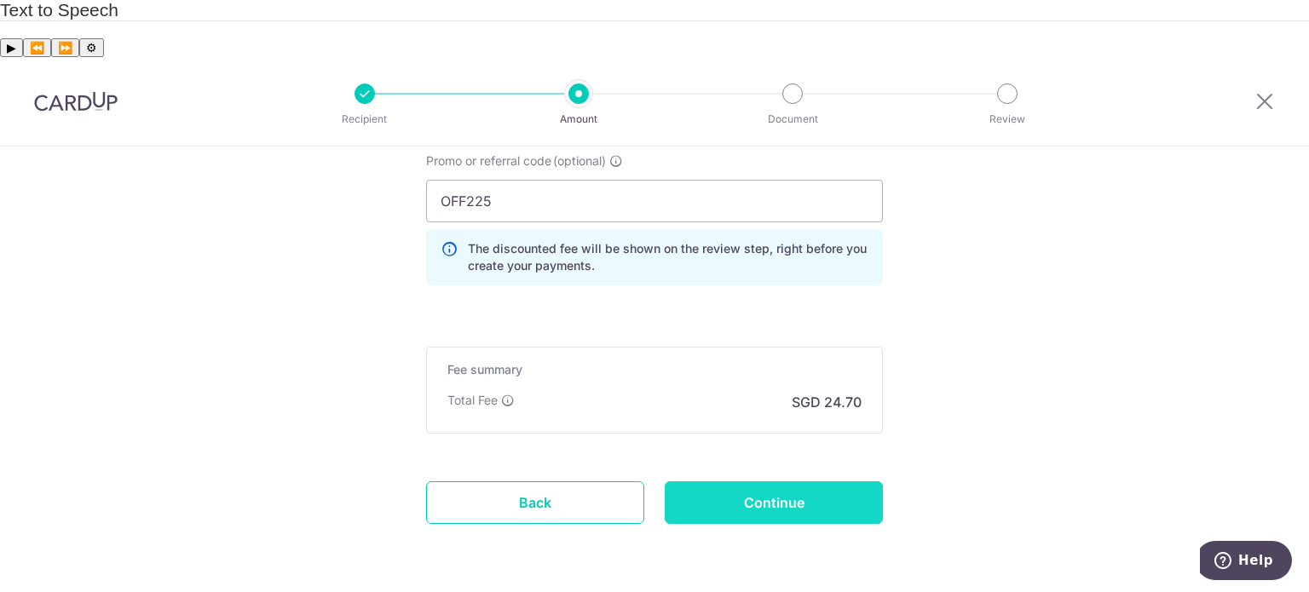
click at [855, 481] on input "Continue" at bounding box center [774, 502] width 218 height 43
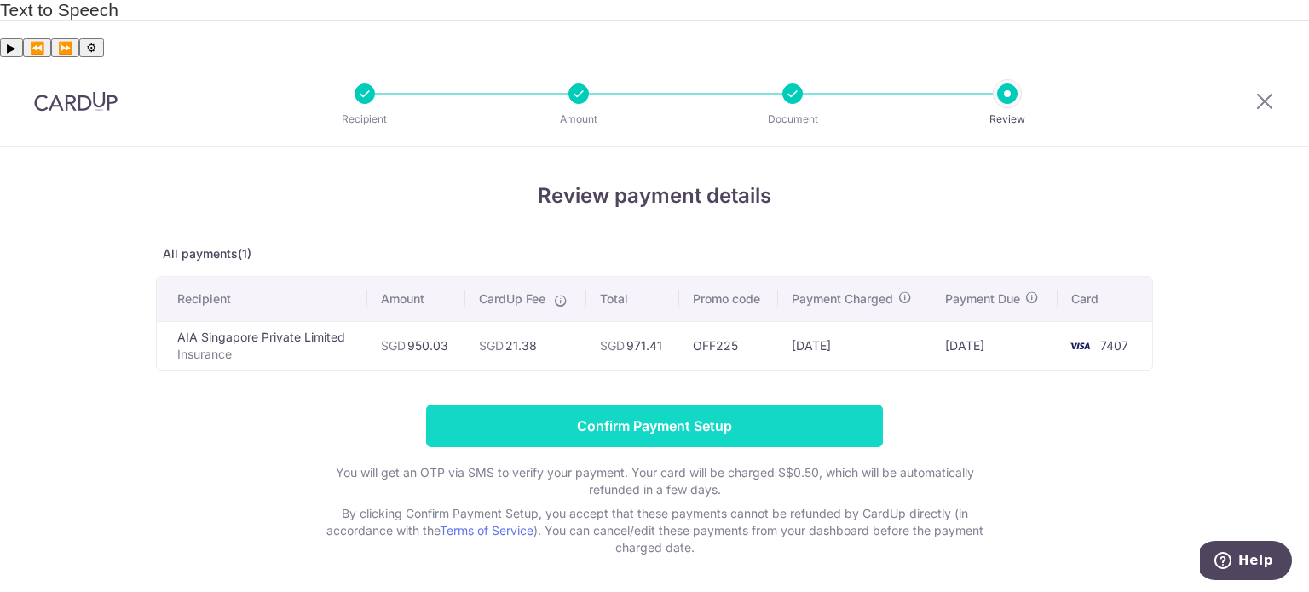
click at [753, 405] on input "Confirm Payment Setup" at bounding box center [654, 426] width 457 height 43
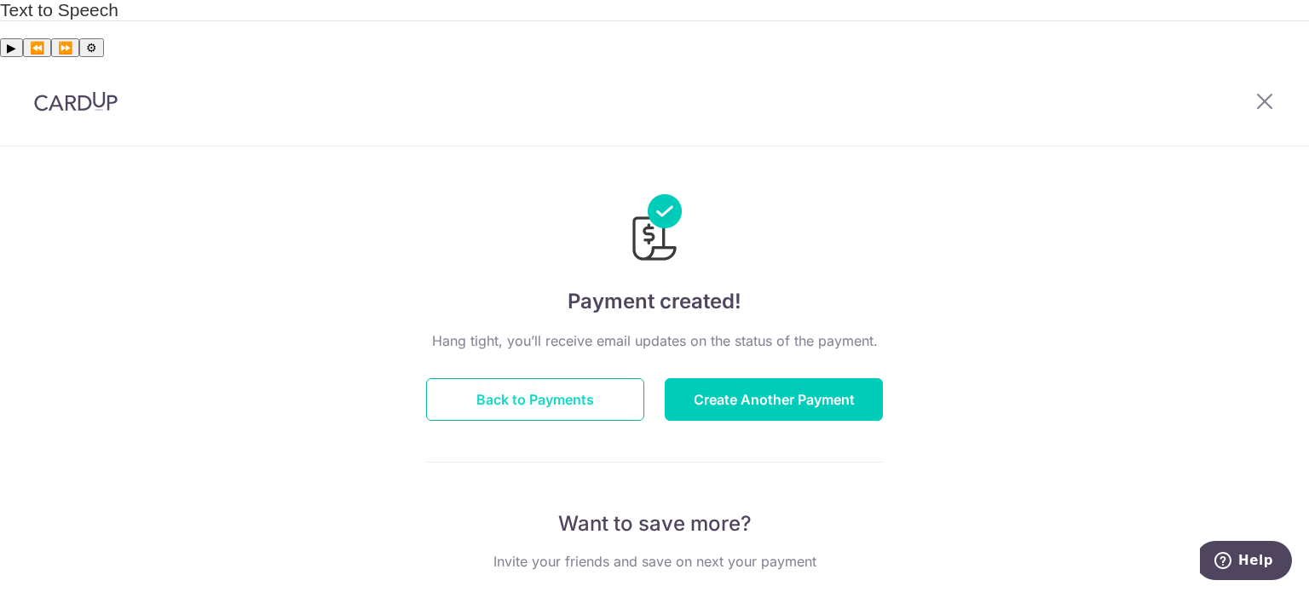
click at [590, 378] on button "Back to Payments" at bounding box center [535, 399] width 218 height 43
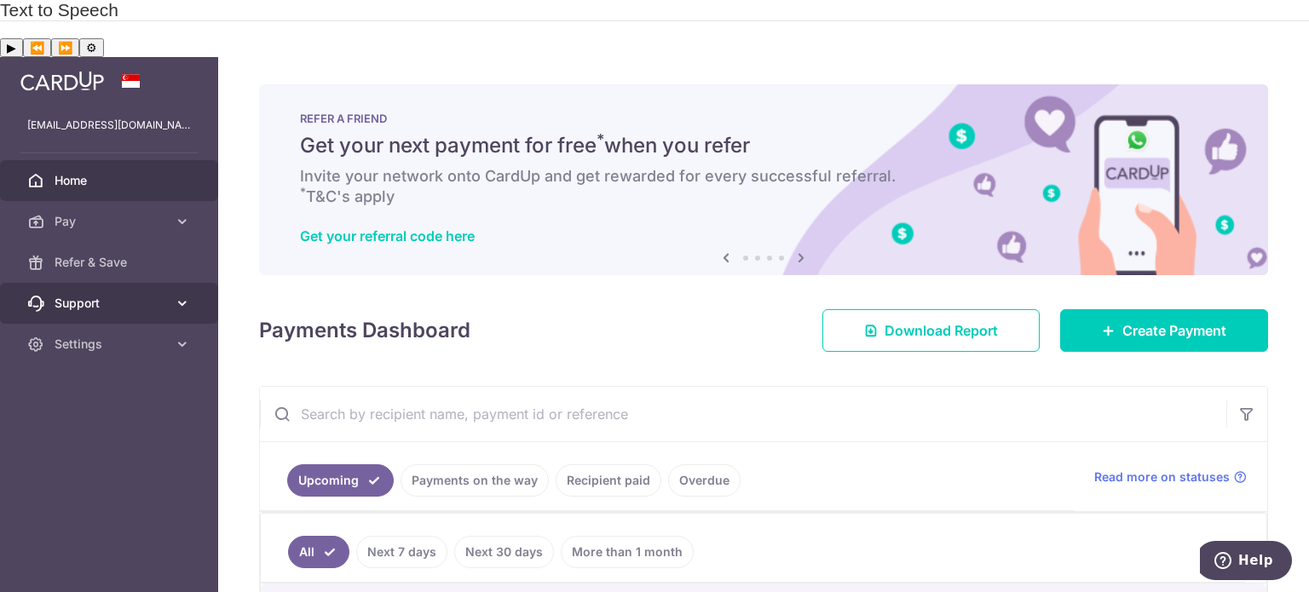
click at [91, 295] on span "Support" at bounding box center [111, 303] width 112 height 17
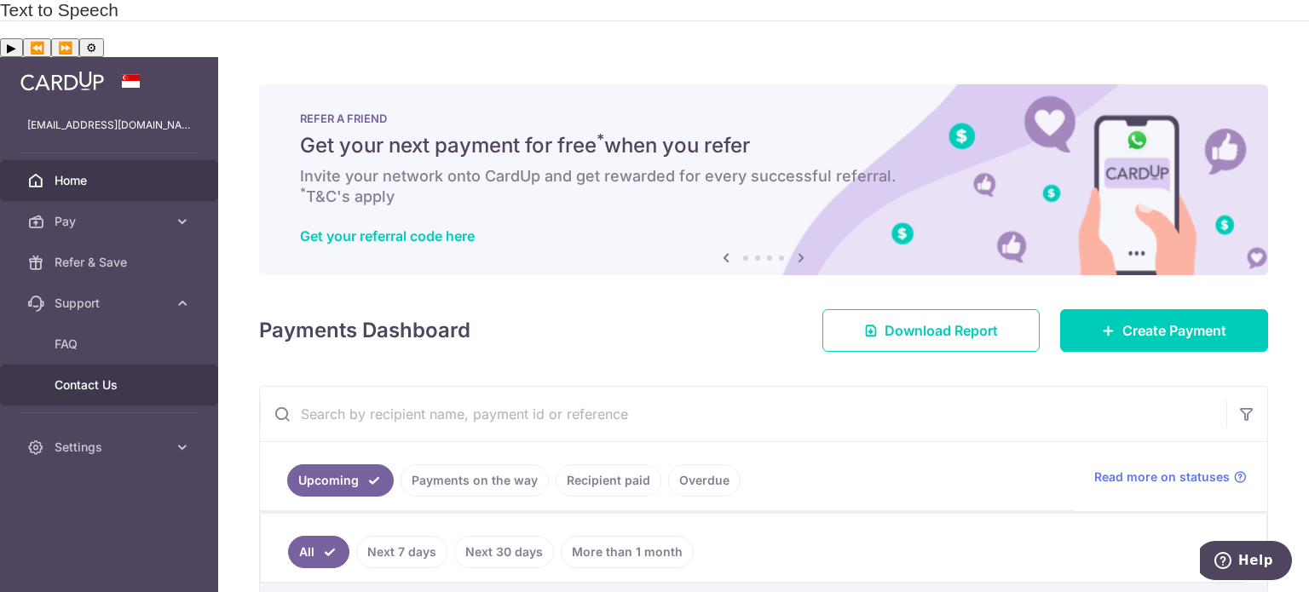
click at [71, 377] on span "Contact Us" at bounding box center [111, 385] width 112 height 17
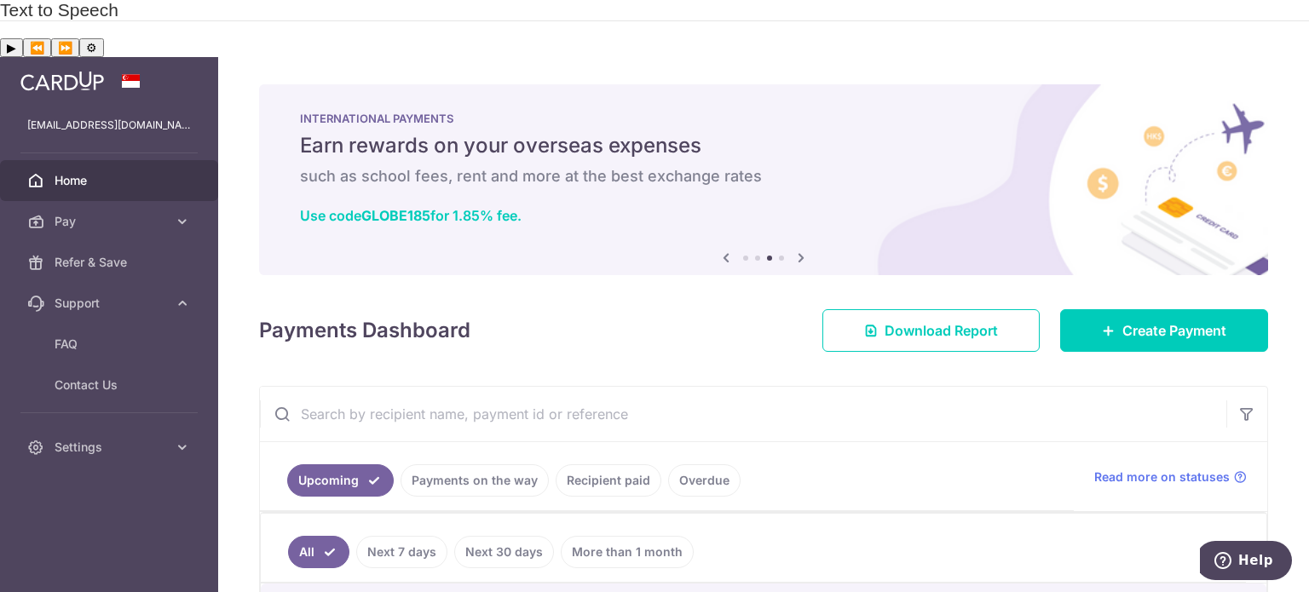
click at [106, 160] on link "Home" at bounding box center [109, 180] width 218 height 41
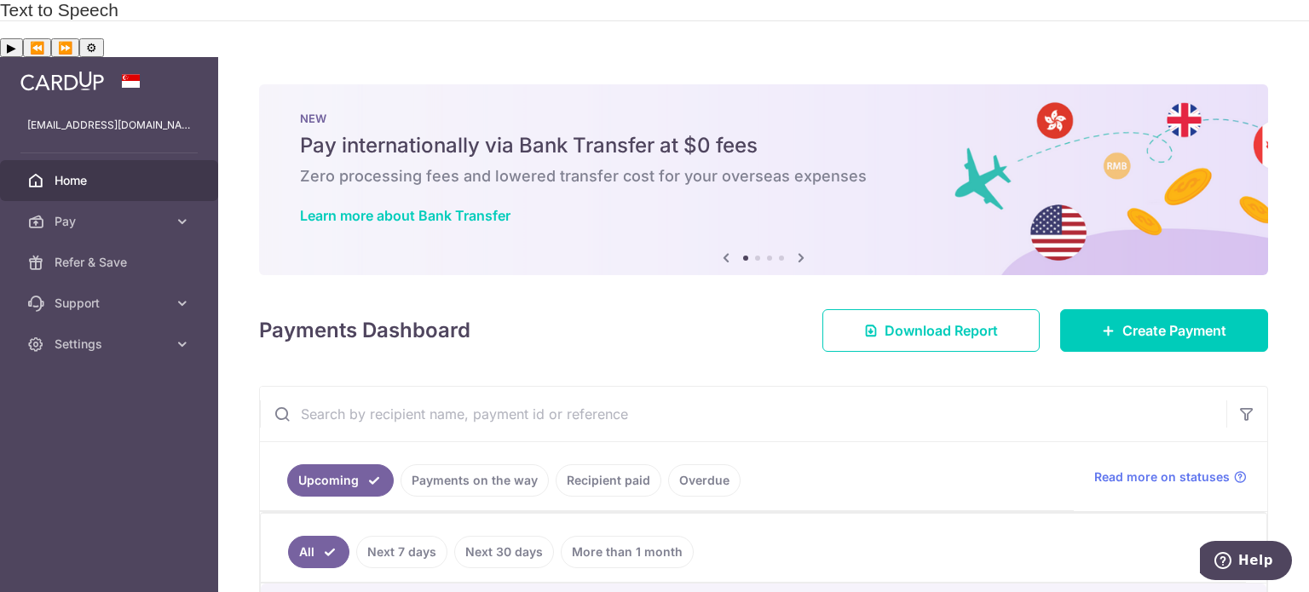
scroll to position [192, 0]
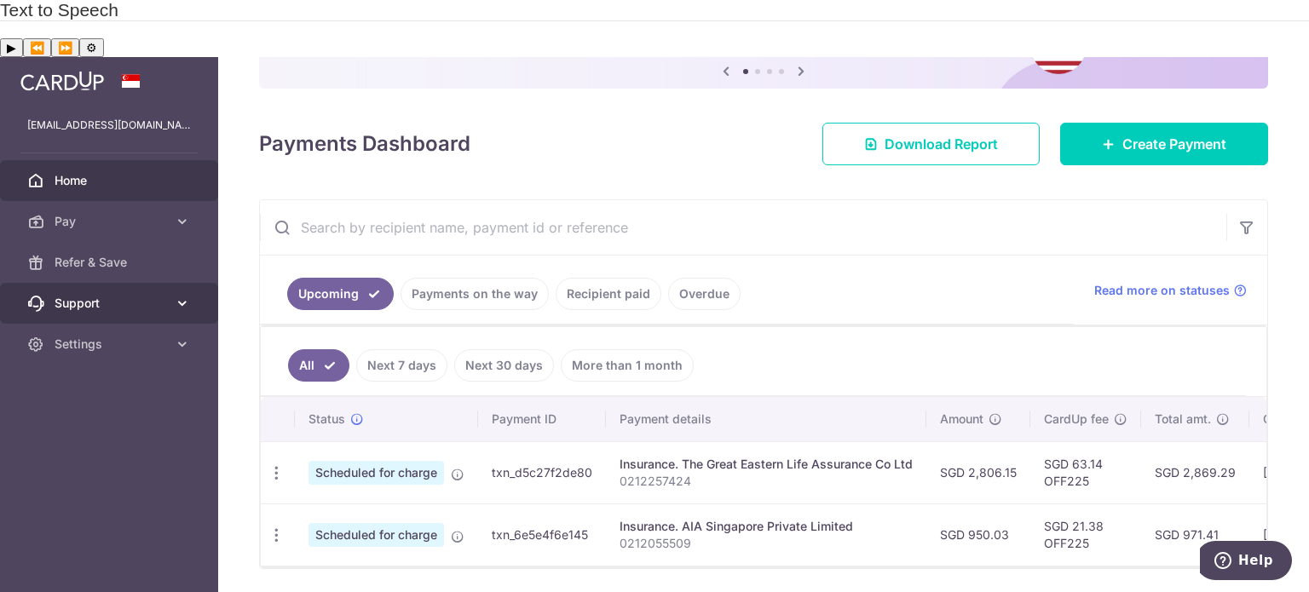
click at [118, 295] on span "Support" at bounding box center [111, 303] width 112 height 17
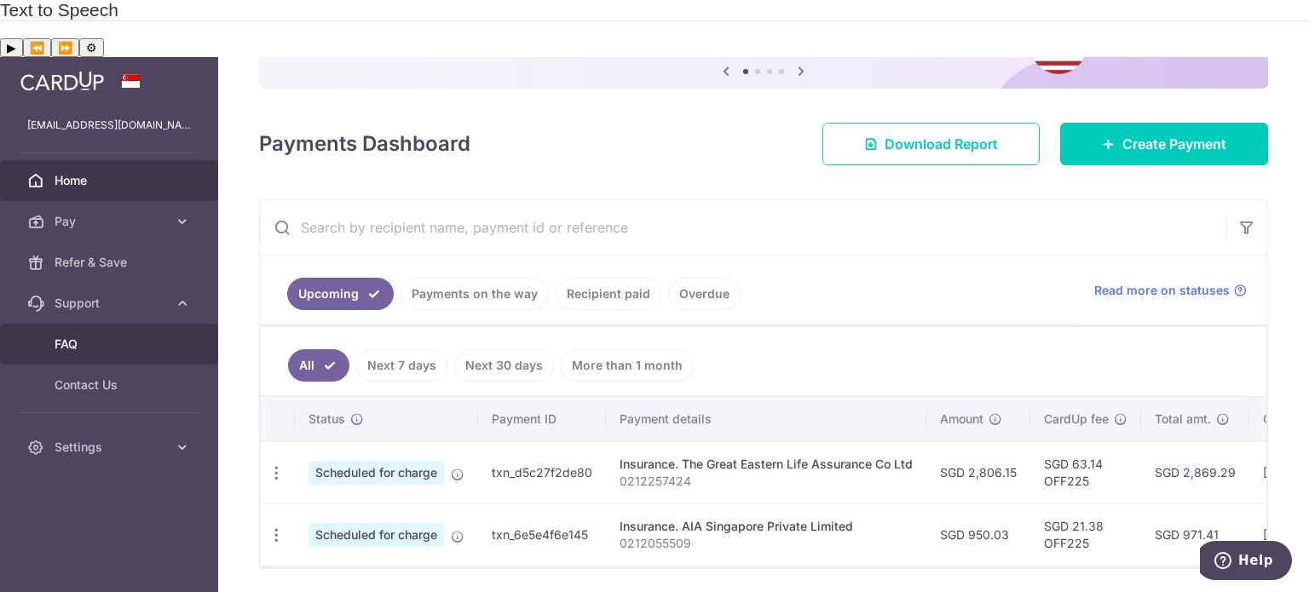
click at [103, 336] on span "FAQ" at bounding box center [111, 344] width 112 height 17
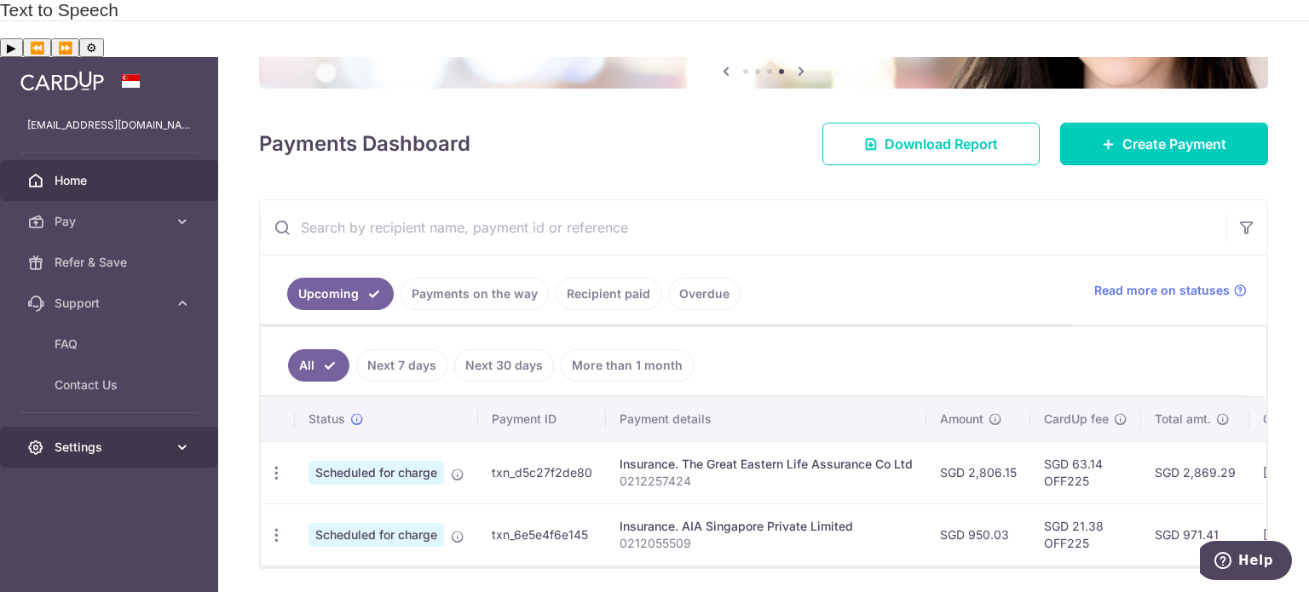
click at [102, 427] on link "Settings" at bounding box center [109, 447] width 218 height 41
click at [99, 439] on span "Settings" at bounding box center [111, 447] width 112 height 17
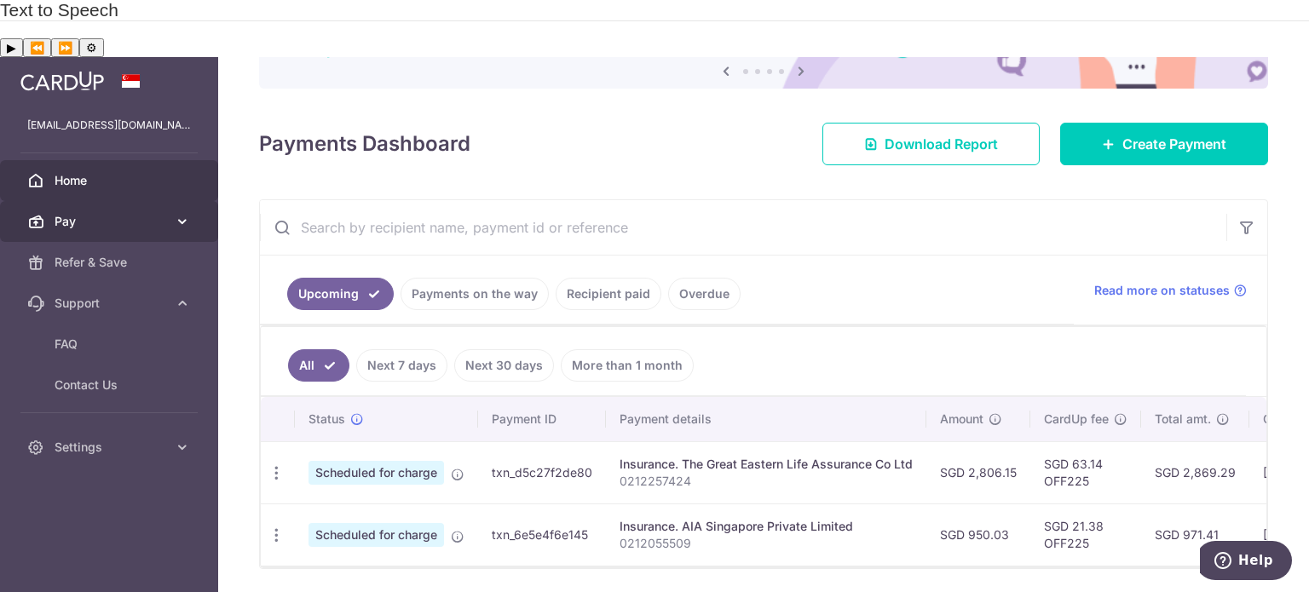
click at [111, 213] on span "Pay" at bounding box center [111, 221] width 112 height 17
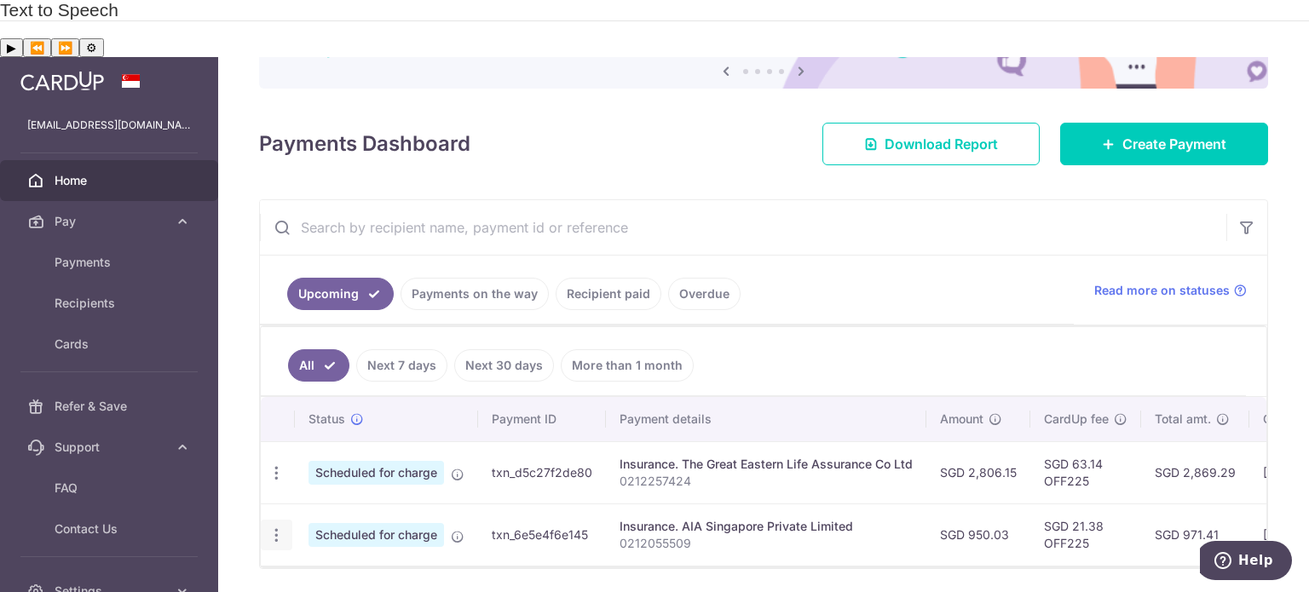
click at [274, 527] on icon "button" at bounding box center [277, 536] width 18 height 18
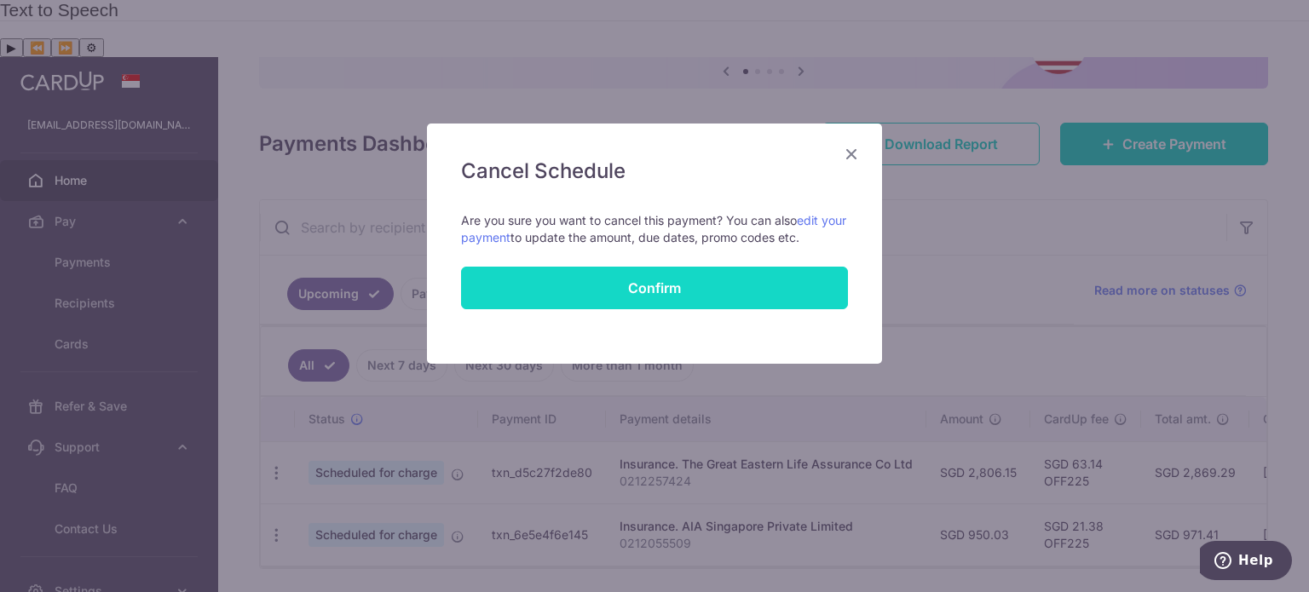
click at [557, 297] on button "Confirm" at bounding box center [654, 288] width 387 height 43
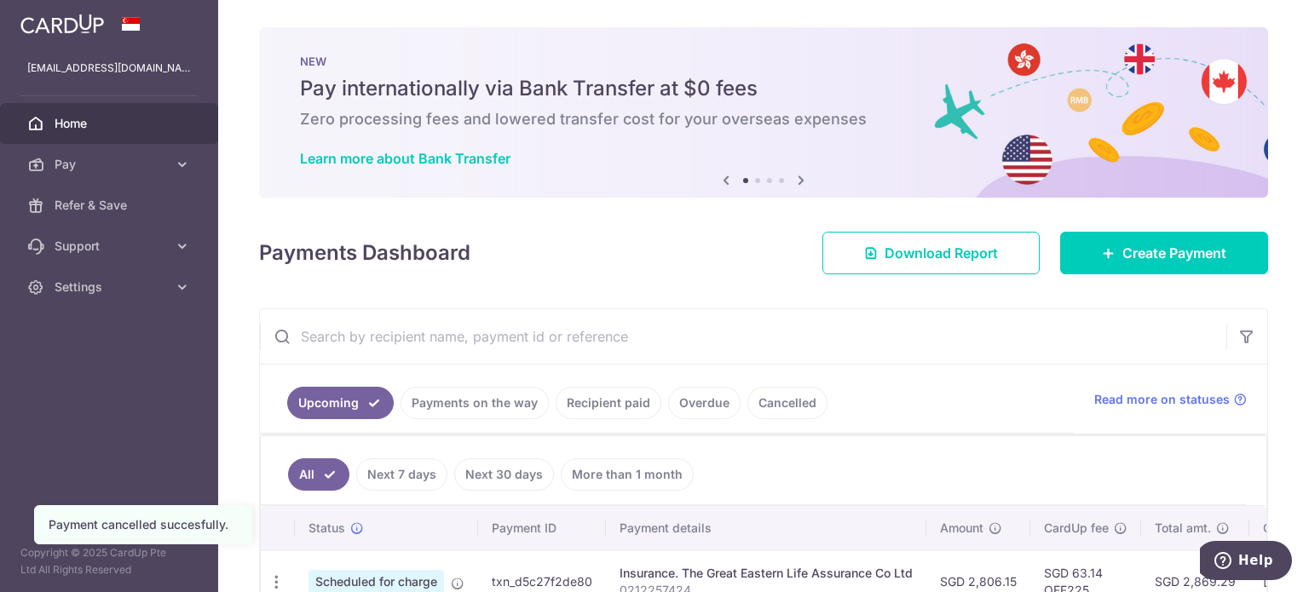
scroll to position [109, 0]
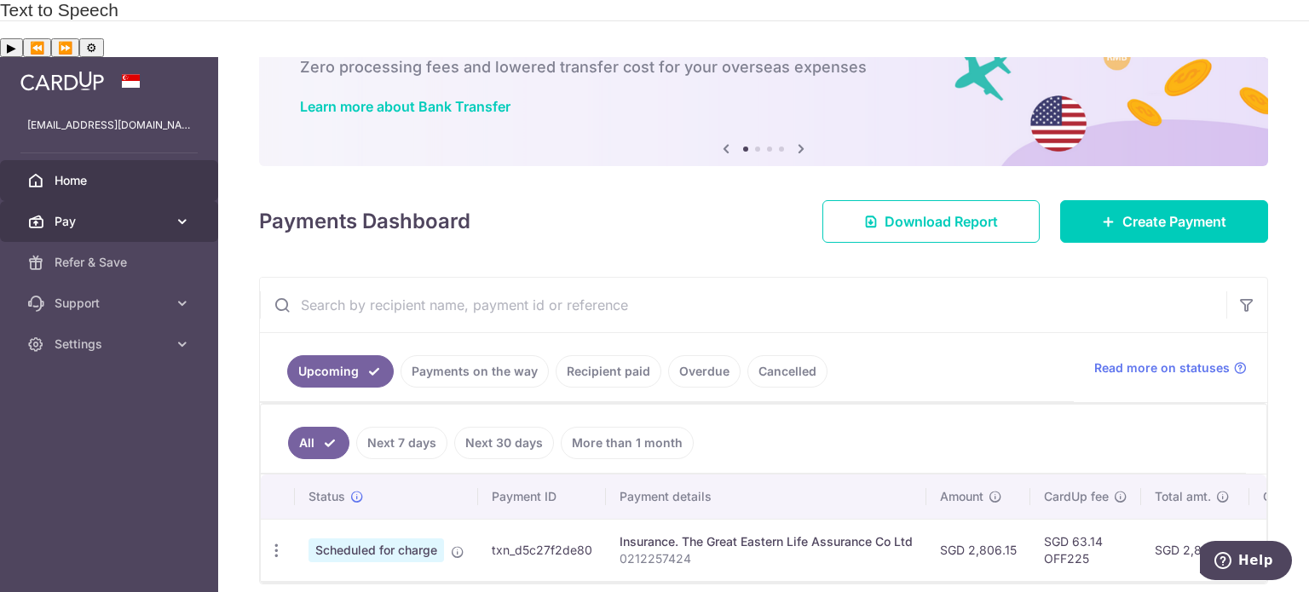
click at [84, 213] on span "Pay" at bounding box center [111, 221] width 112 height 17
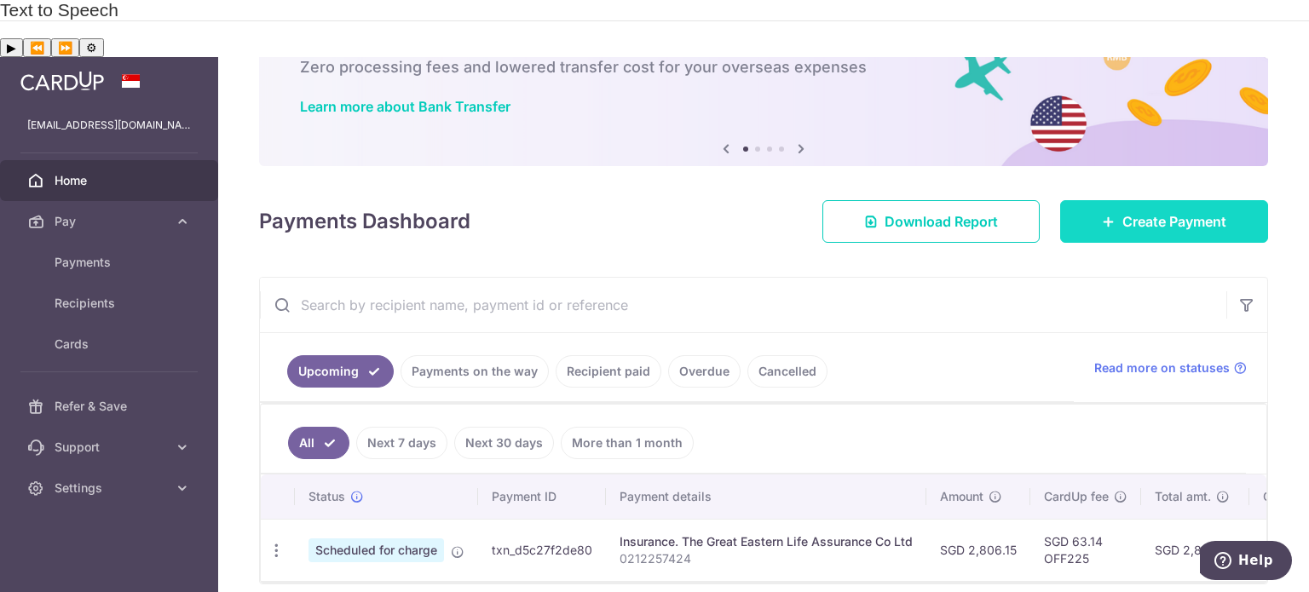
click at [1105, 200] on link "Create Payment" at bounding box center [1164, 221] width 208 height 43
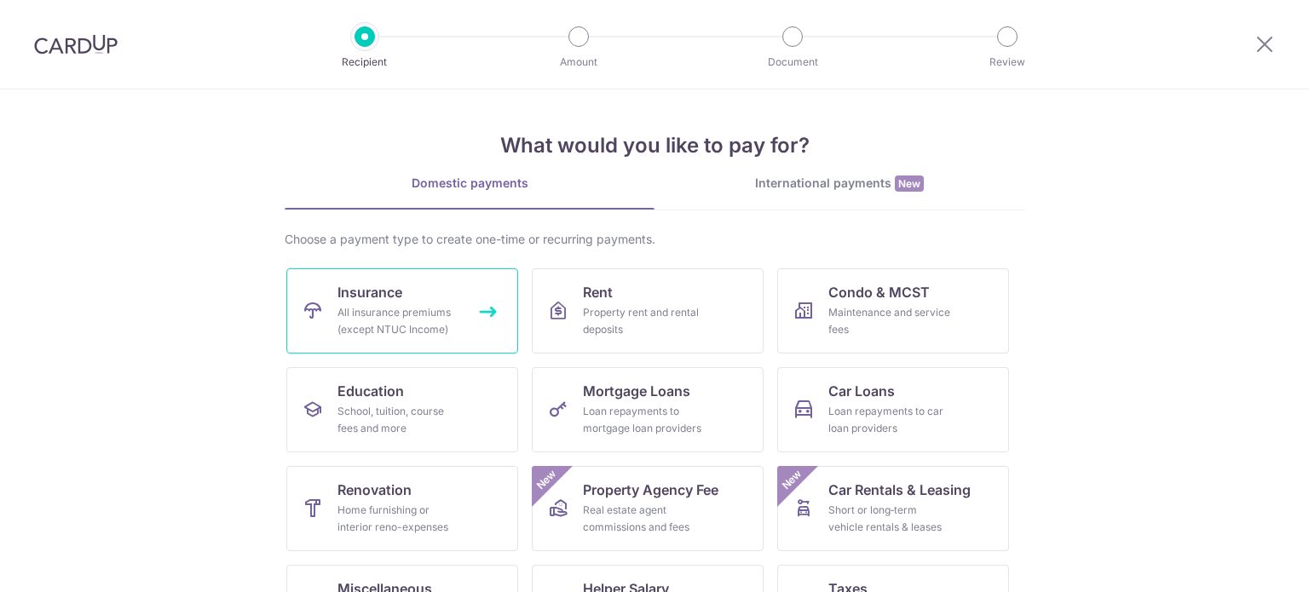
click at [341, 331] on div "All insurance premiums (except NTUC Income)" at bounding box center [398, 321] width 123 height 34
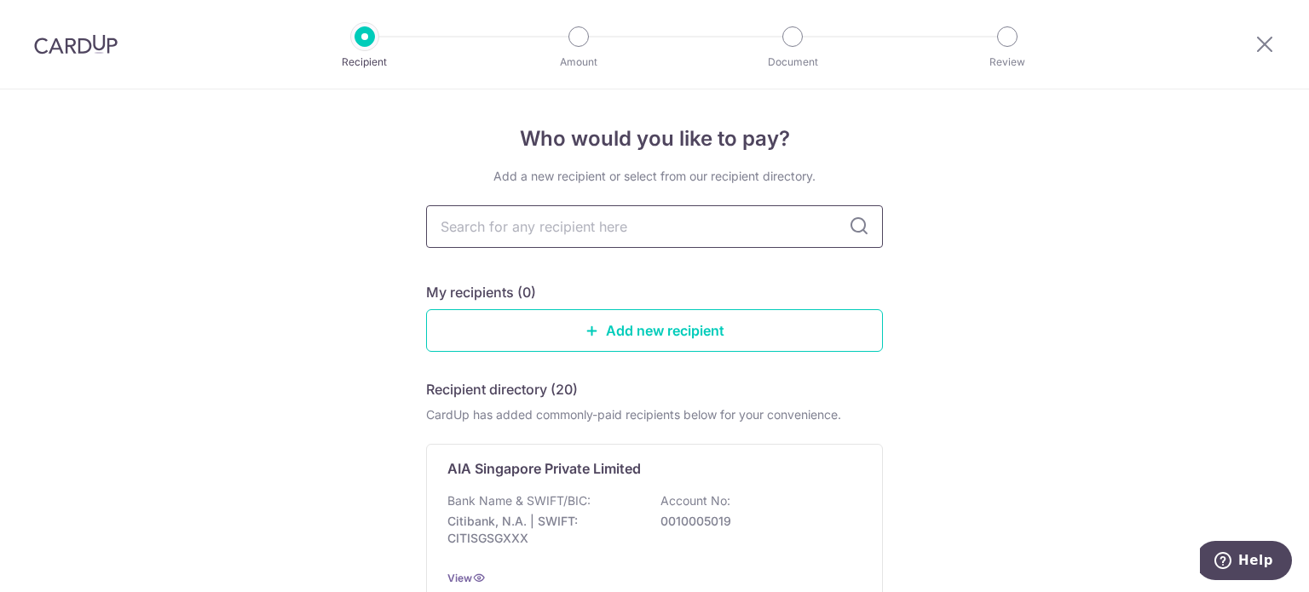
click at [481, 231] on input "text" at bounding box center [654, 226] width 457 height 43
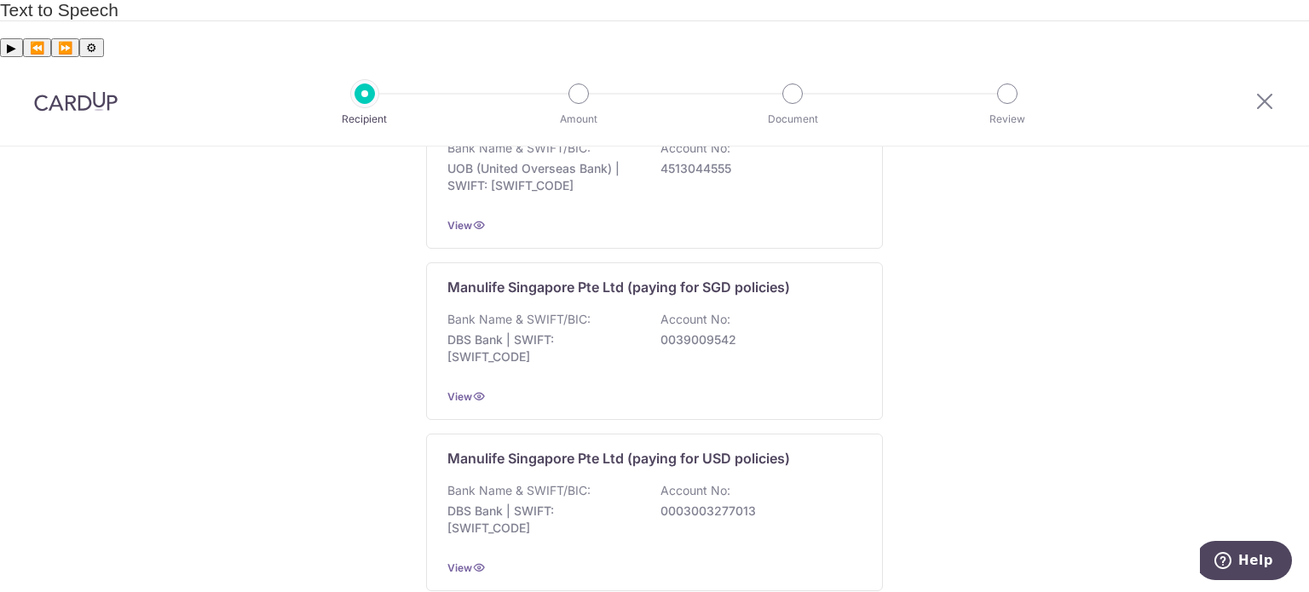
scroll to position [1729, 0]
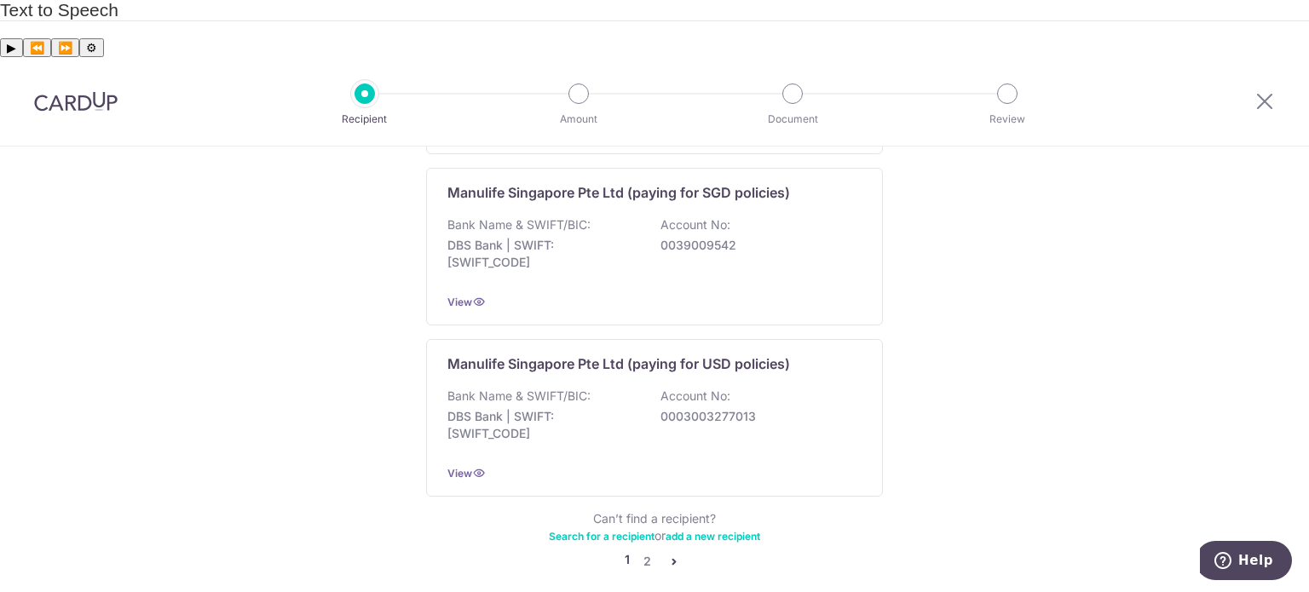
click at [673, 555] on icon "pager" at bounding box center [674, 562] width 14 height 14
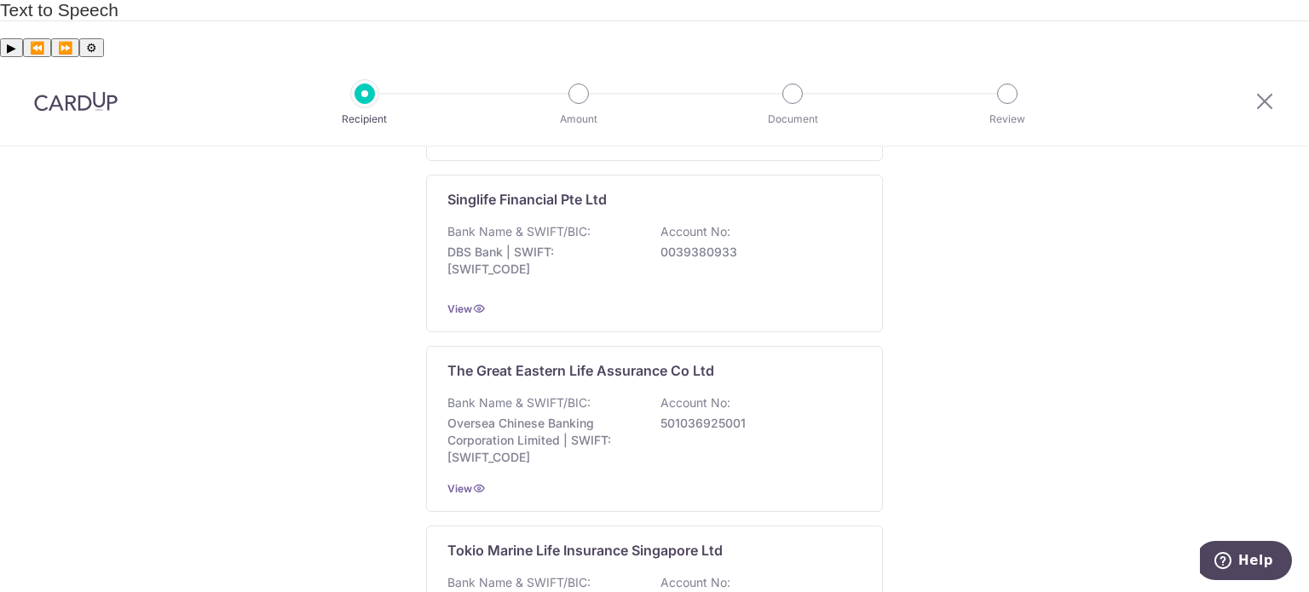
scroll to position [1619, 0]
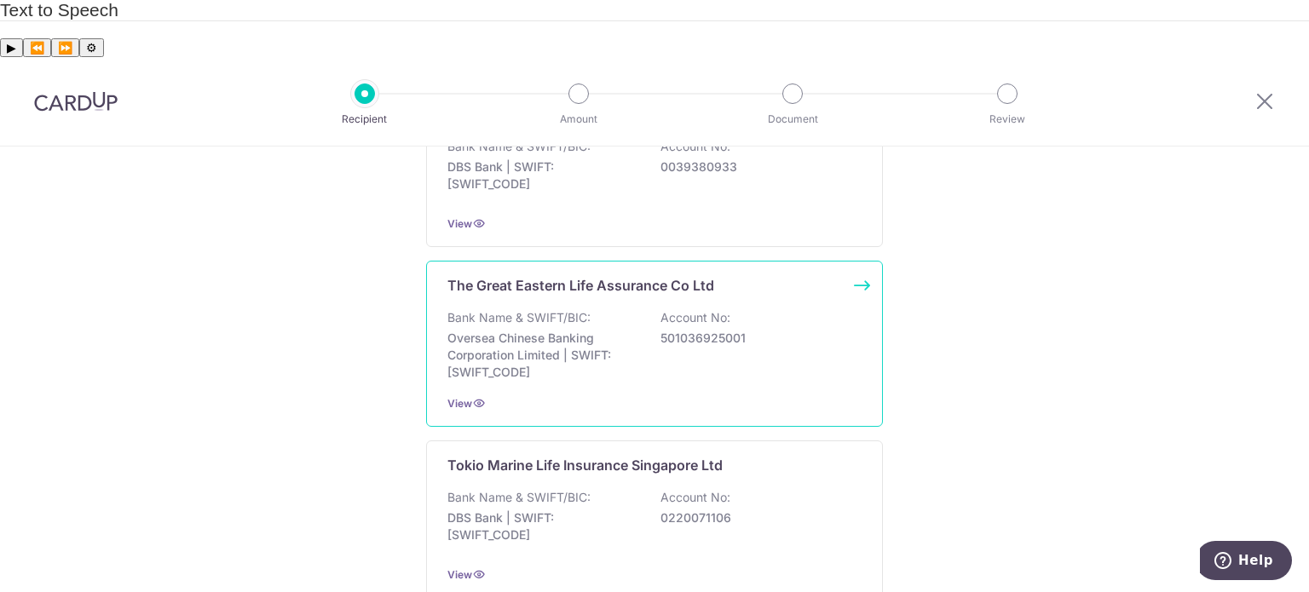
click at [590, 330] on p "Oversea Chinese Banking Corporation Limited | SWIFT: OCBCSGSGXXX" at bounding box center [542, 355] width 191 height 51
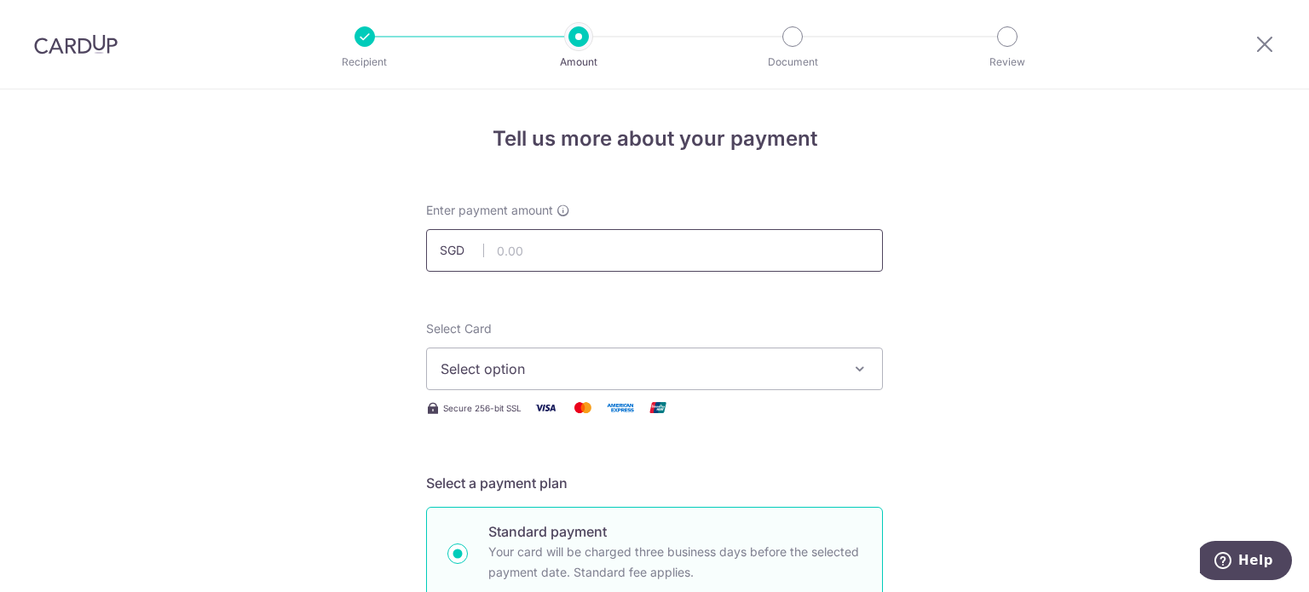
click at [520, 251] on input "text" at bounding box center [654, 250] width 457 height 43
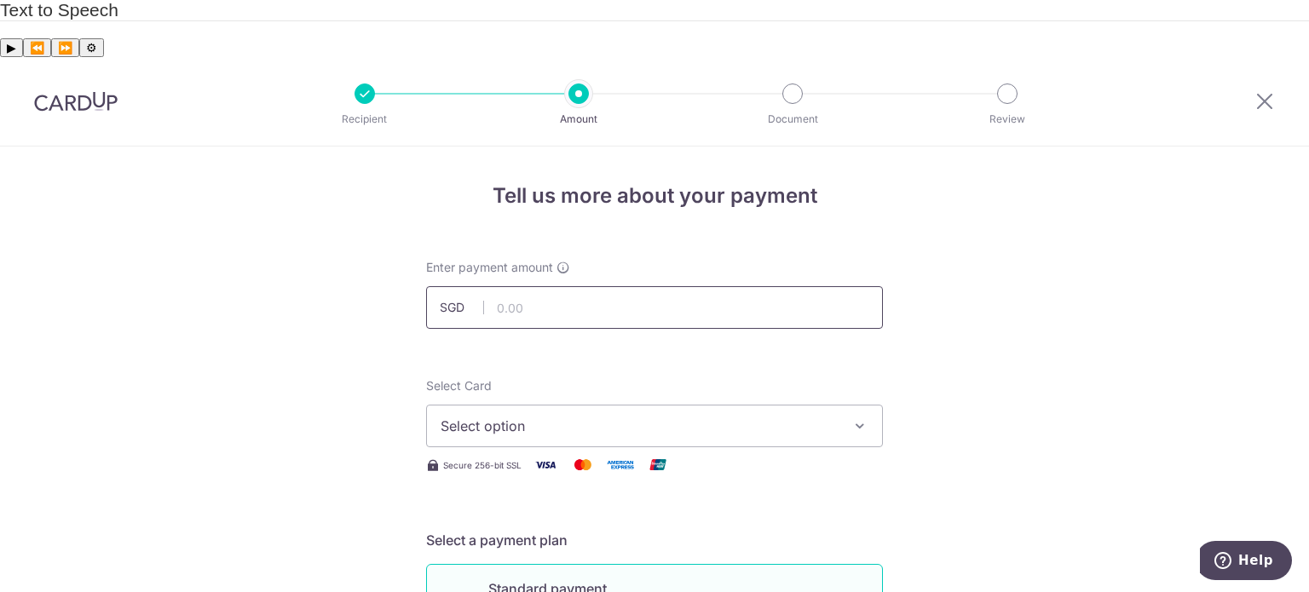
type input "950.03"
click at [535, 416] on span "Select option" at bounding box center [639, 426] width 397 height 20
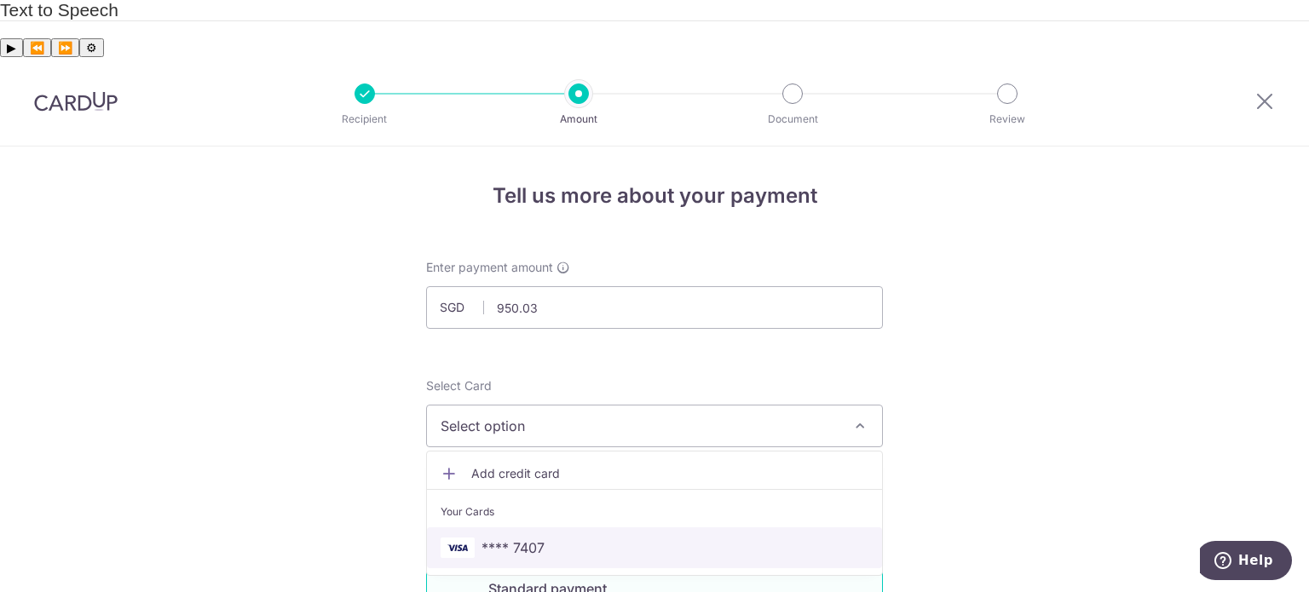
click at [516, 538] on span "**** 7407" at bounding box center [512, 548] width 63 height 20
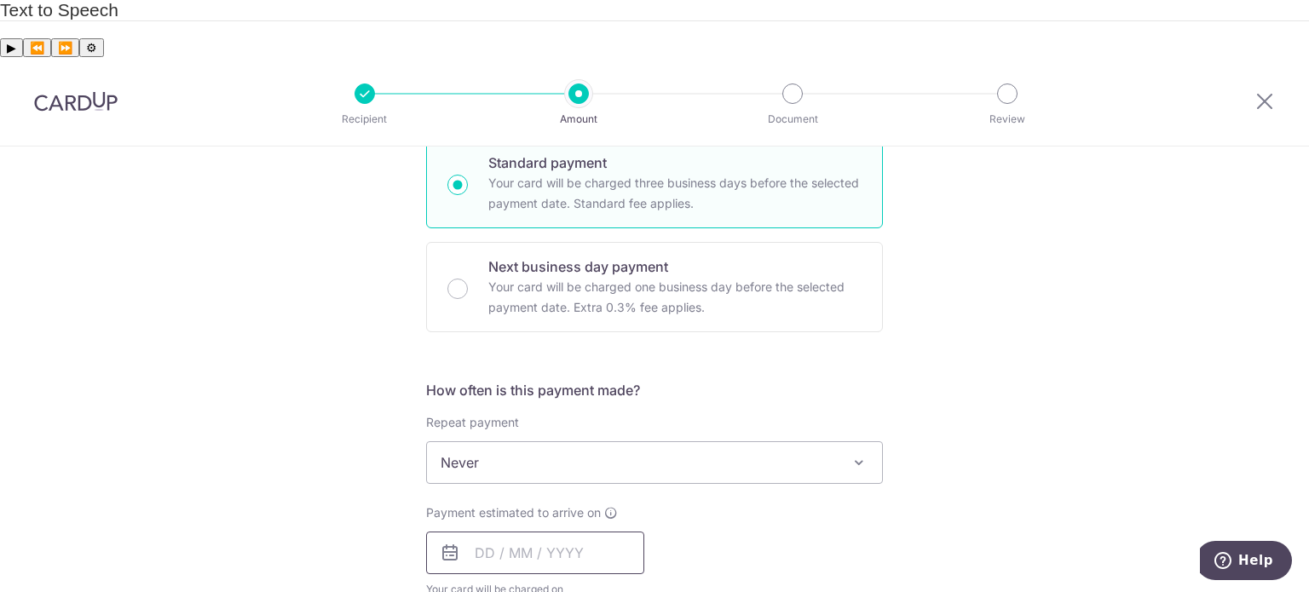
click at [528, 532] on input "text" at bounding box center [535, 553] width 218 height 43
click at [358, 495] on div "Tell us more about your payment Enter payment amount SGD 950.03 950.03 Select C…" at bounding box center [654, 491] width 1309 height 1541
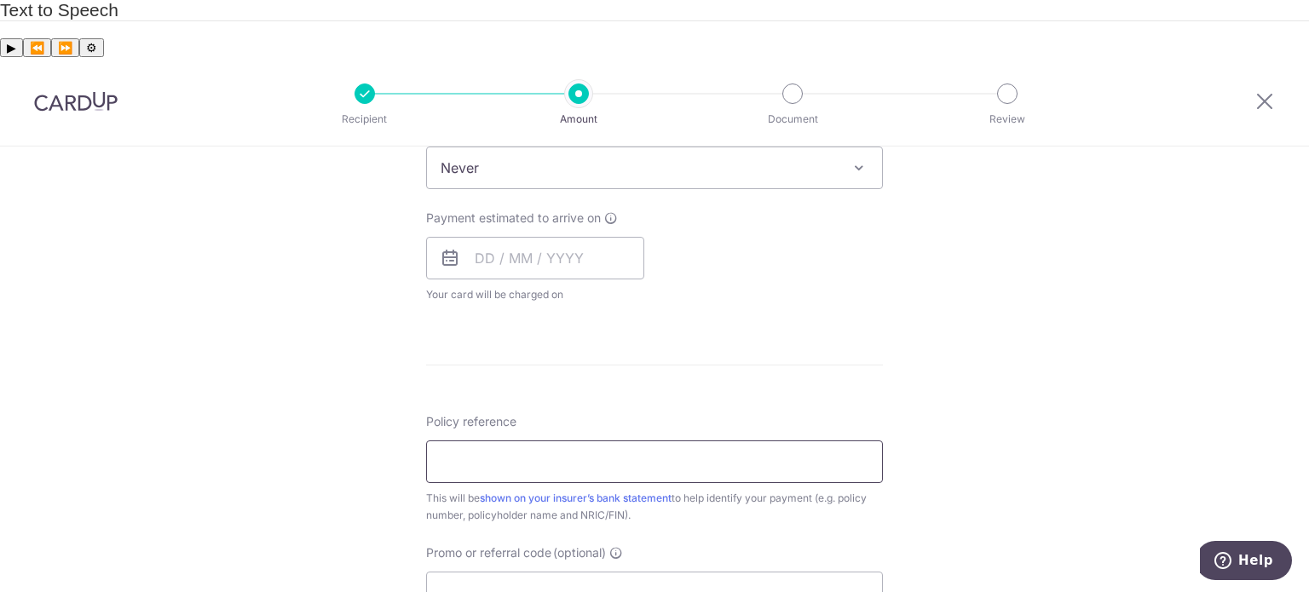
scroll to position [767, 0]
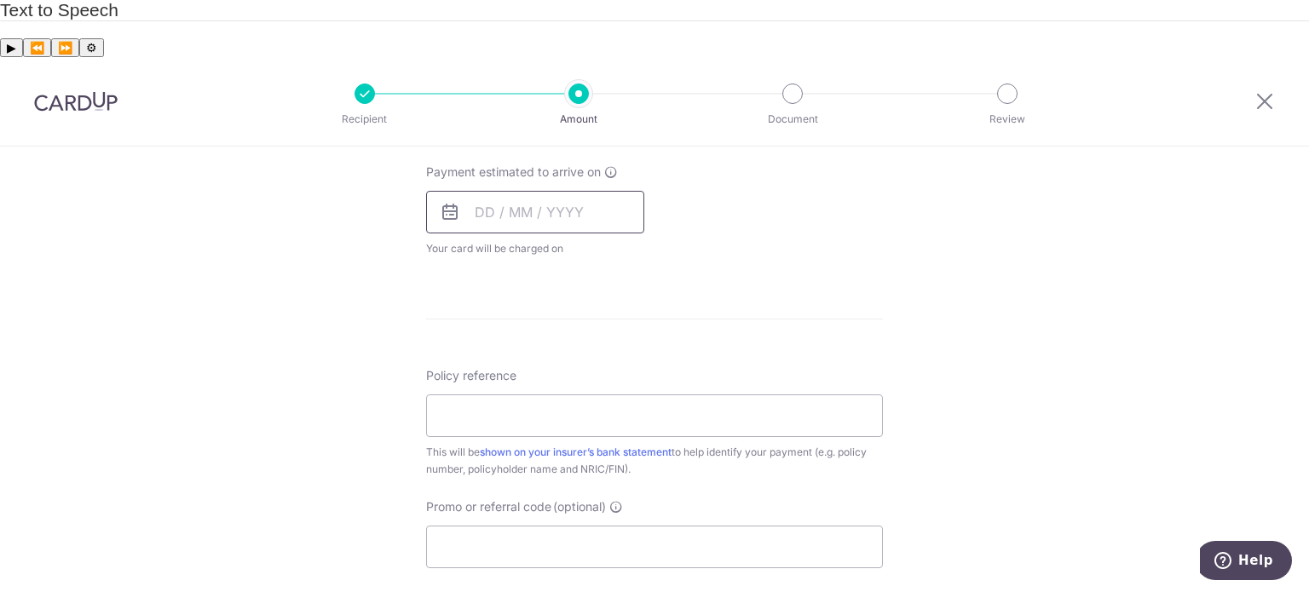
click at [496, 191] on input "text" at bounding box center [535, 212] width 218 height 43
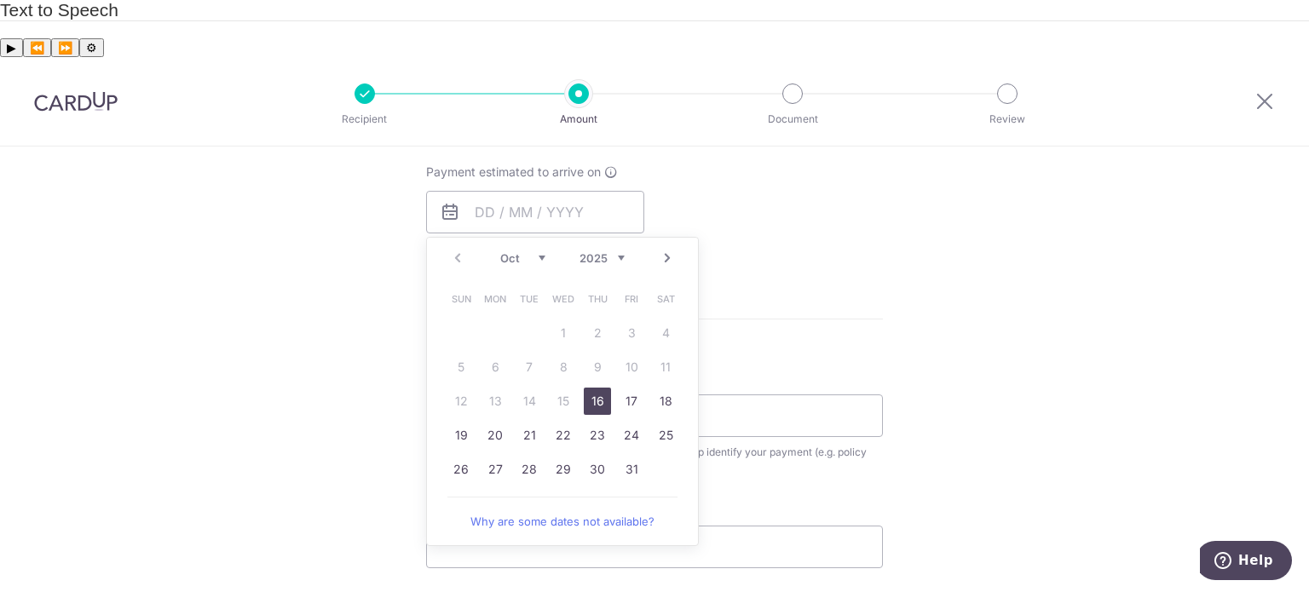
click at [596, 388] on link "16" at bounding box center [597, 401] width 27 height 27
type input "16/10/2025"
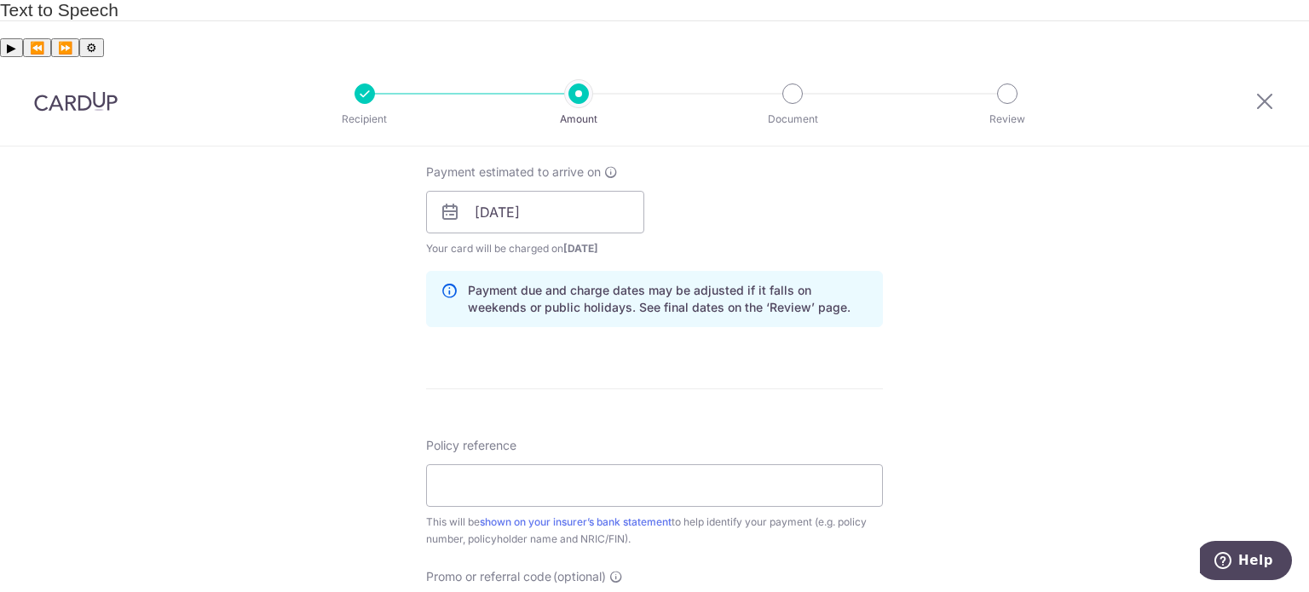
click at [211, 249] on div "Tell us more about your payment Enter payment amount SGD 950.03 950.03 Select C…" at bounding box center [654, 185] width 1309 height 1611
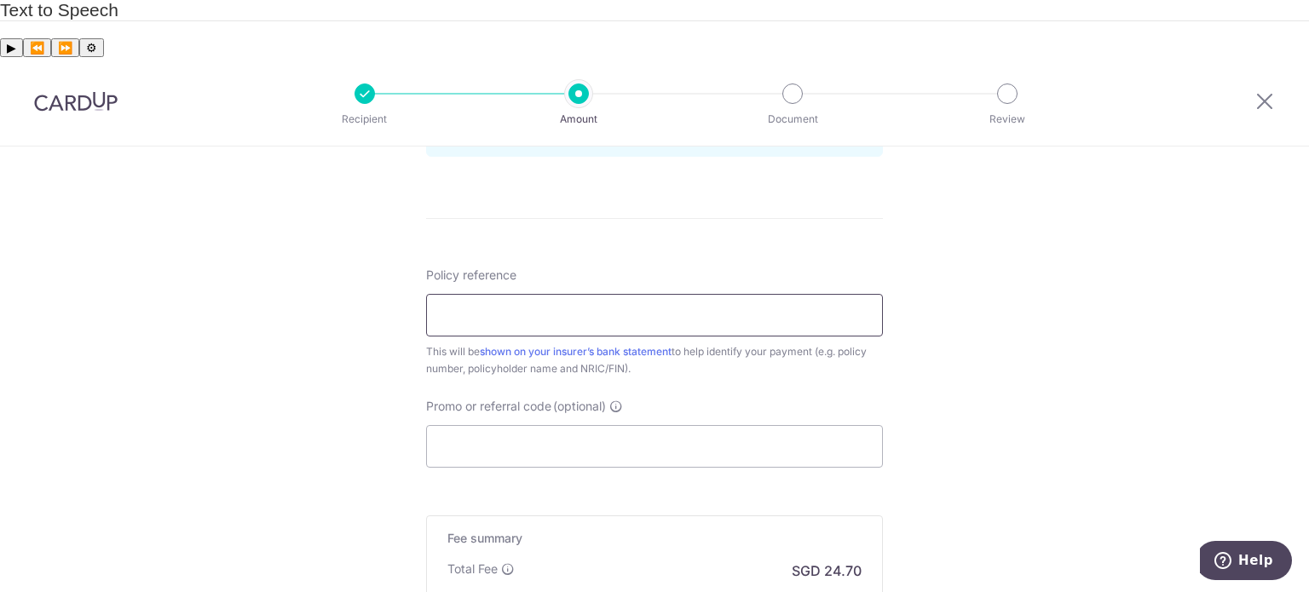
click at [491, 294] on input "Policy reference" at bounding box center [654, 315] width 457 height 43
type input "0212055509"
click at [525, 425] on input "Promo or referral code (optional)" at bounding box center [654, 446] width 457 height 43
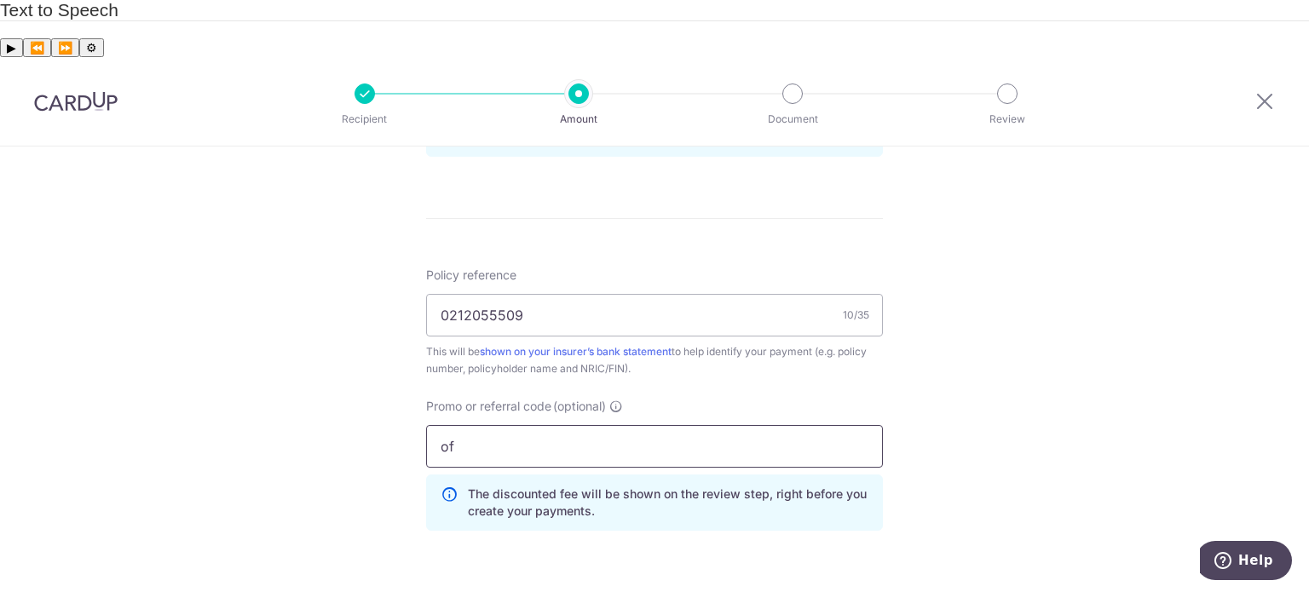
type input "o"
type input "OFF225"
click at [349, 379] on div "Tell us more about your payment Enter payment amount SGD 950.03 950.03 Select C…" at bounding box center [654, 53] width 1309 height 1688
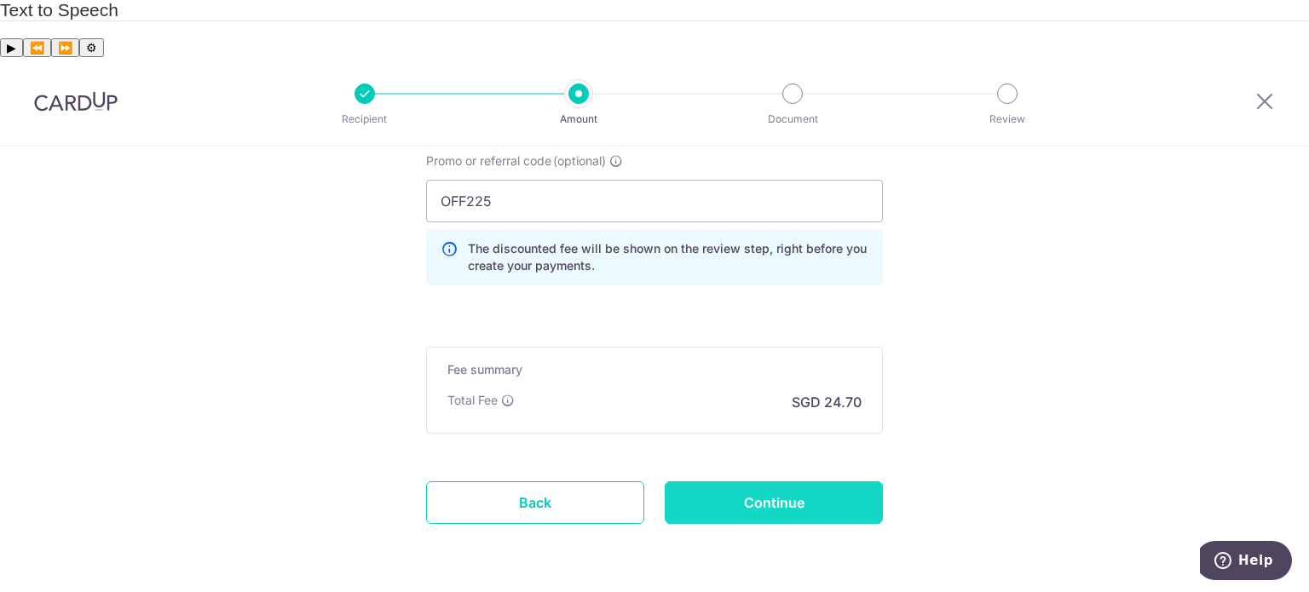
click at [746, 481] on input "Continue" at bounding box center [774, 502] width 218 height 43
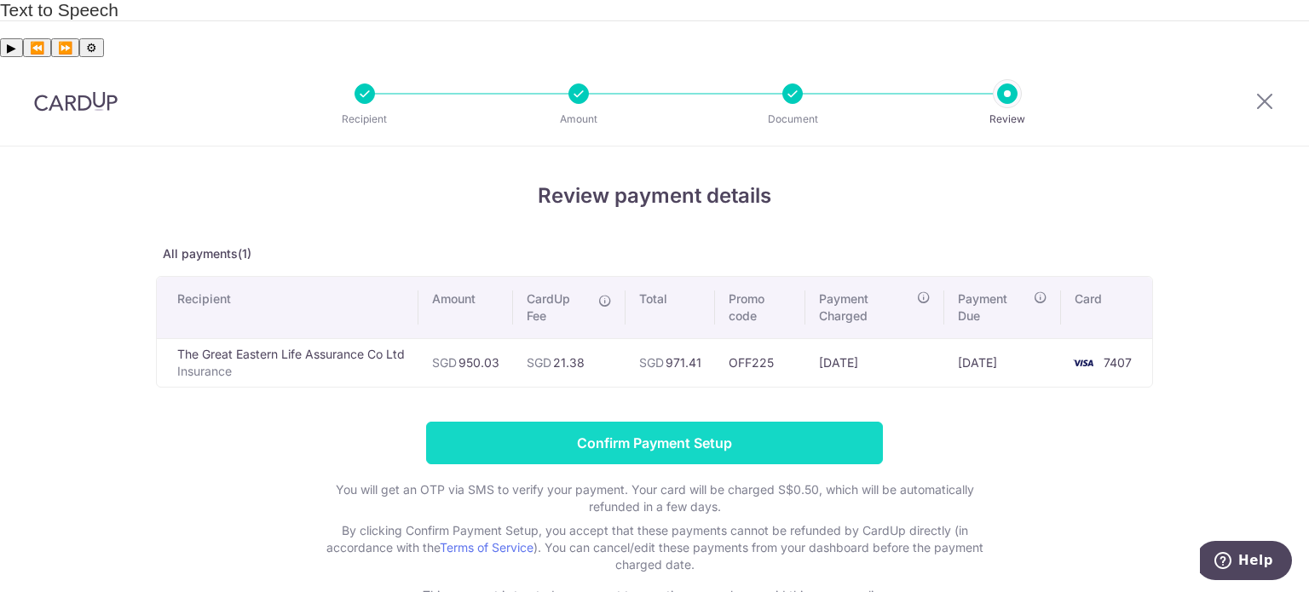
click at [449, 422] on input "Confirm Payment Setup" at bounding box center [654, 443] width 457 height 43
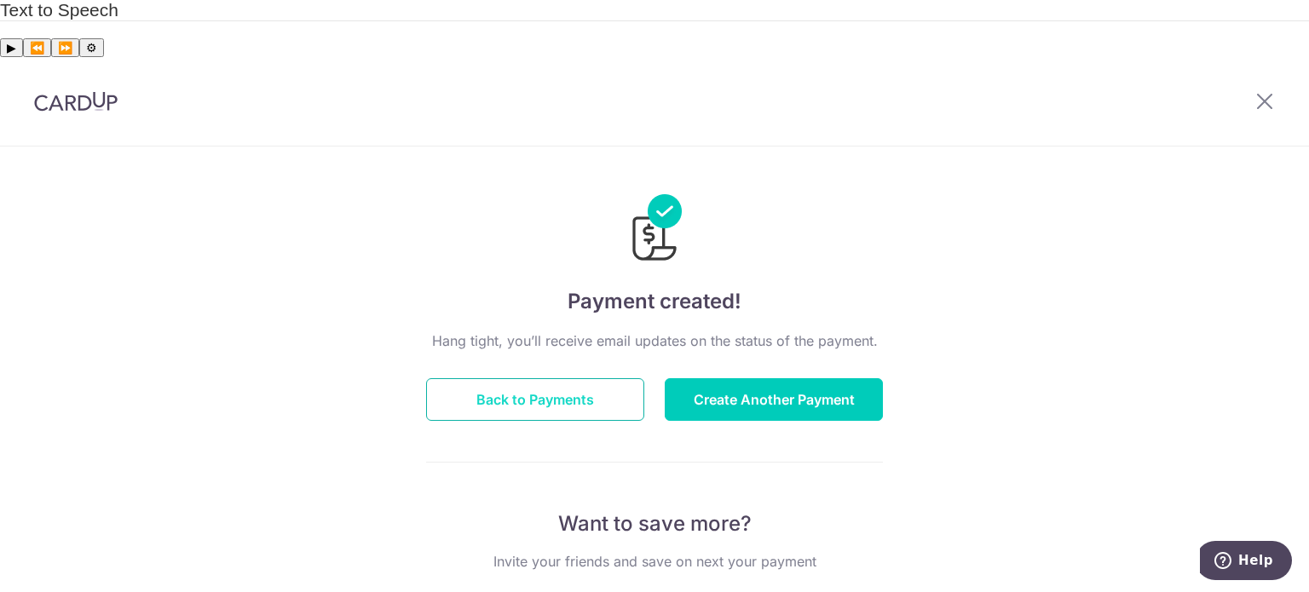
click at [521, 378] on button "Back to Payments" at bounding box center [535, 399] width 218 height 43
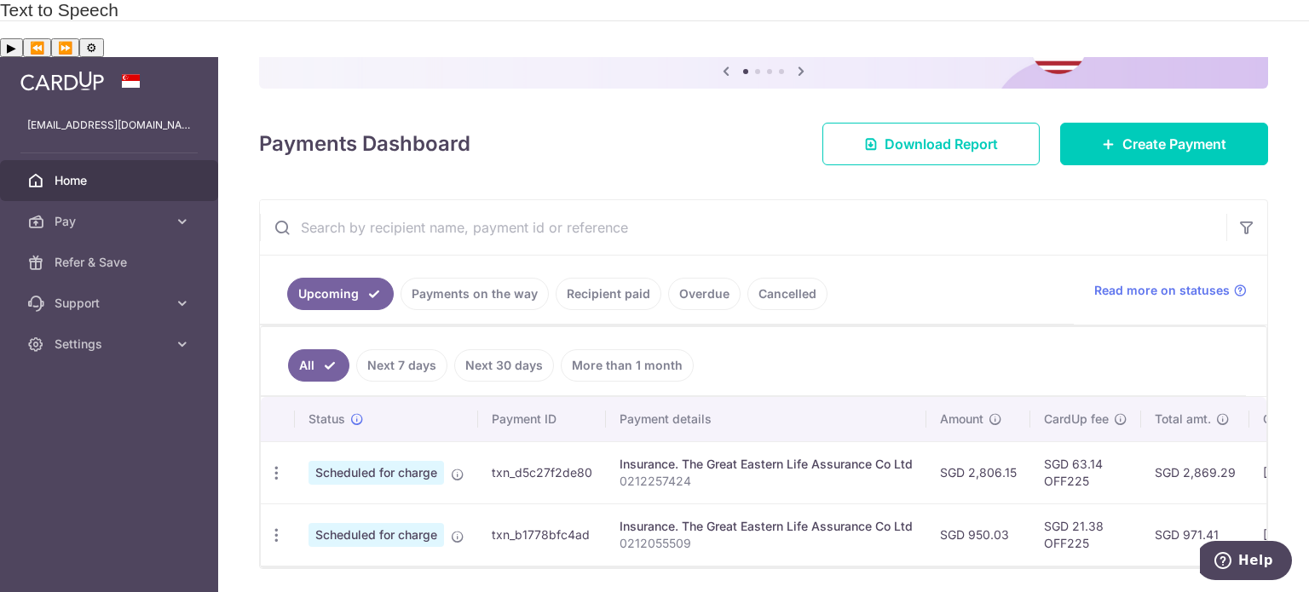
click at [773, 278] on link "Cancelled" at bounding box center [787, 294] width 80 height 32
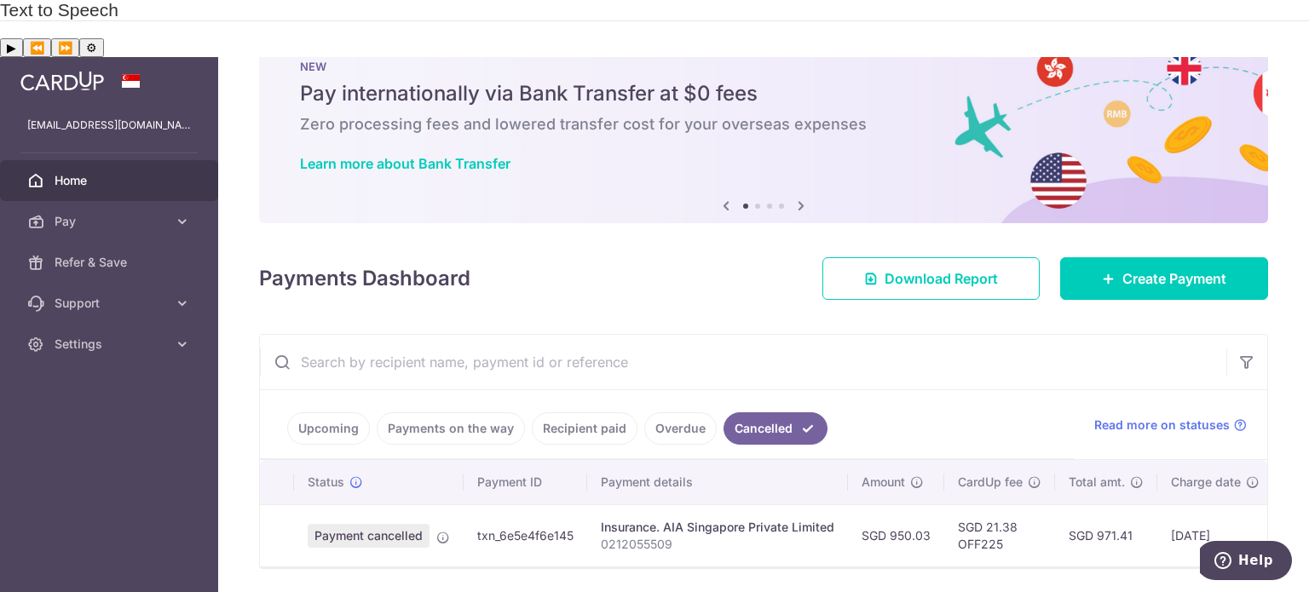
scroll to position [58, 0]
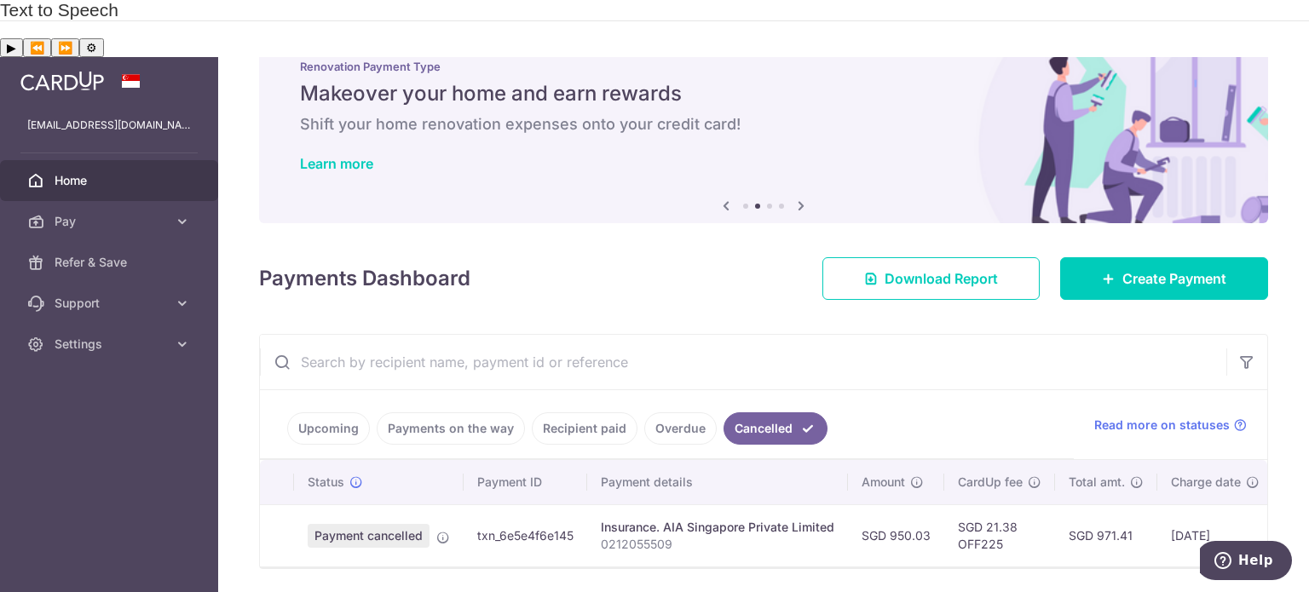
click at [334, 412] on link "Upcoming" at bounding box center [328, 428] width 83 height 32
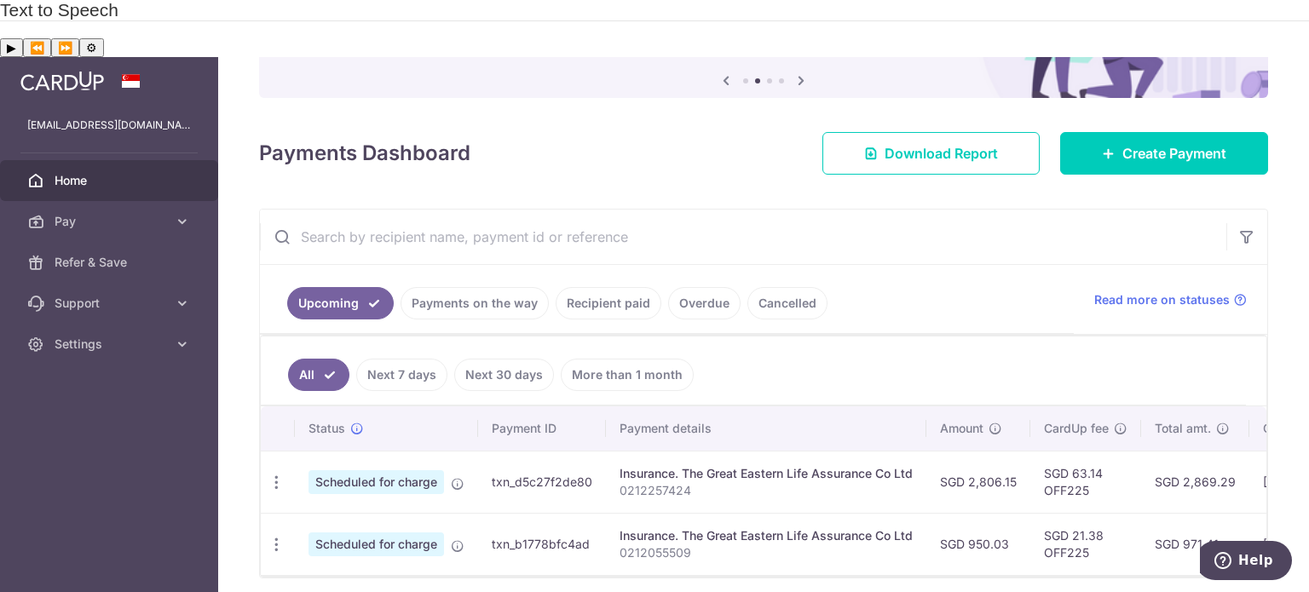
scroll to position [192, 0]
